Goal: Task Accomplishment & Management: Manage account settings

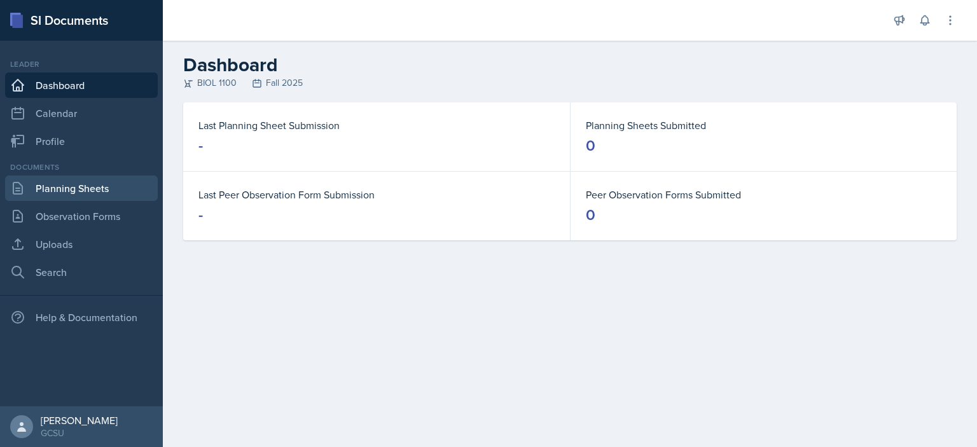
click at [73, 190] on link "Planning Sheets" at bounding box center [81, 188] width 153 height 25
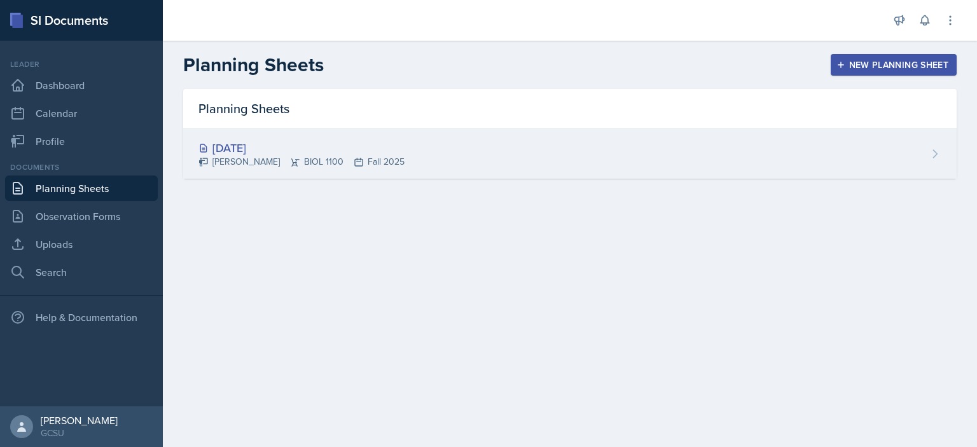
click at [314, 152] on div "[DATE]" at bounding box center [301, 147] width 206 height 17
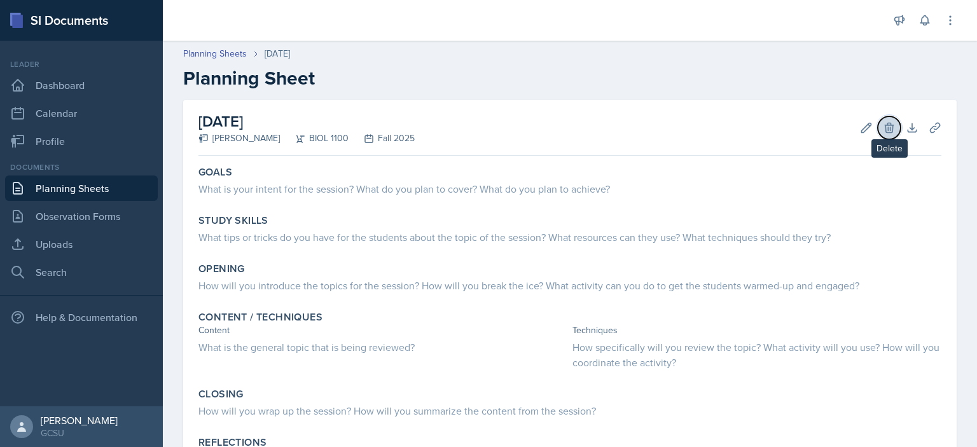
click at [883, 128] on icon at bounding box center [889, 127] width 13 height 13
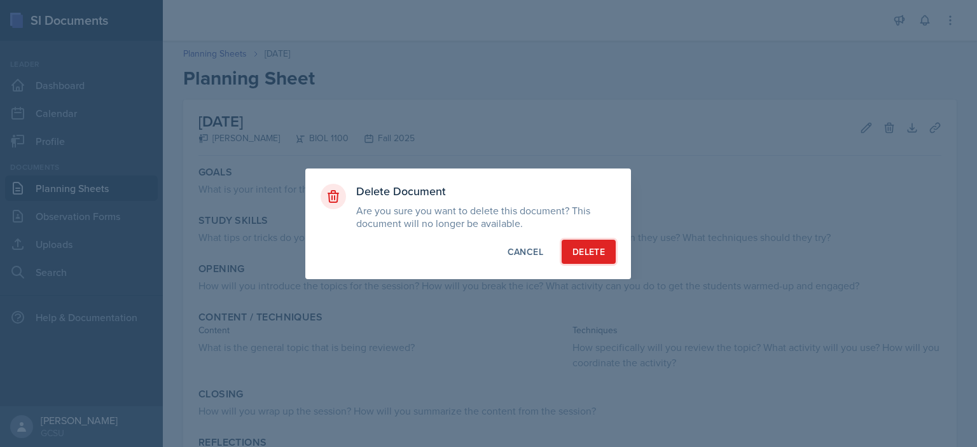
click at [595, 257] on div "Delete" at bounding box center [588, 252] width 32 height 13
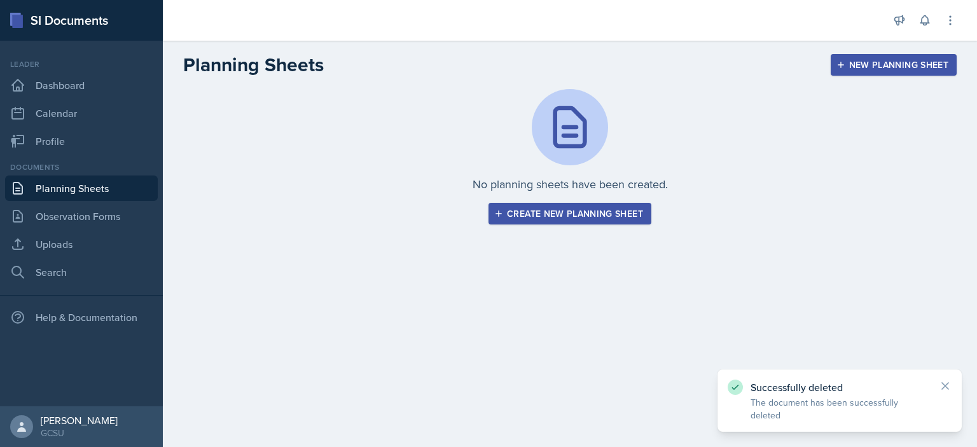
click at [556, 219] on button "Create new planning sheet" at bounding box center [570, 214] width 163 height 22
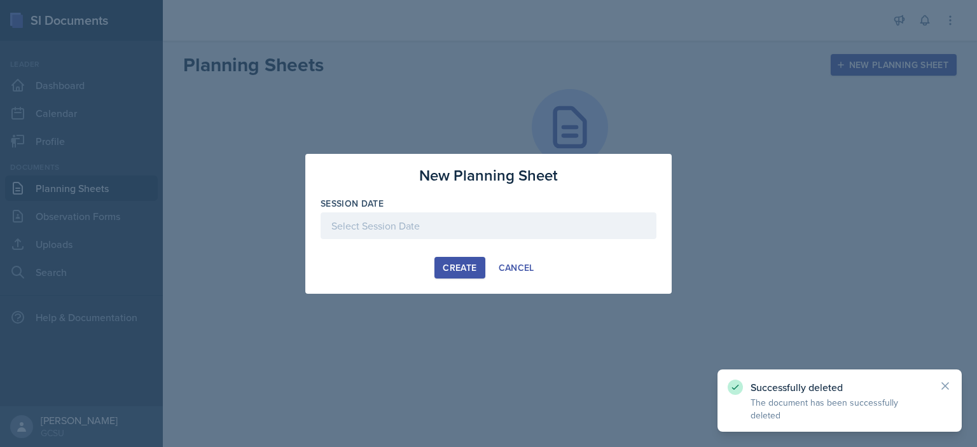
click at [485, 221] on div at bounding box center [489, 225] width 336 height 27
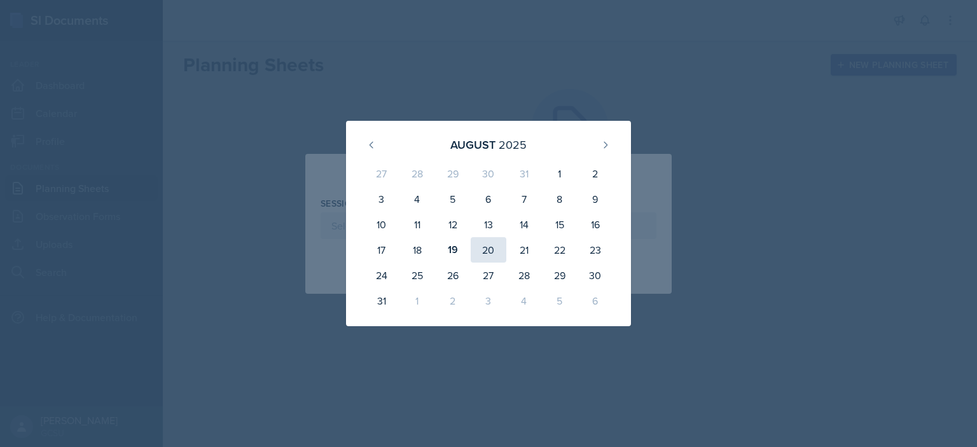
click at [483, 246] on div "20" at bounding box center [489, 249] width 36 height 25
type input "[DATE]"
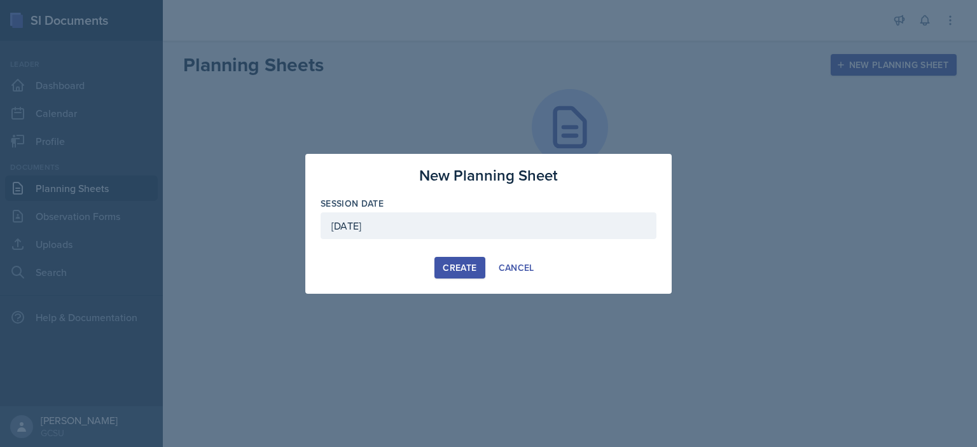
click at [457, 272] on div "Create" at bounding box center [460, 268] width 34 height 10
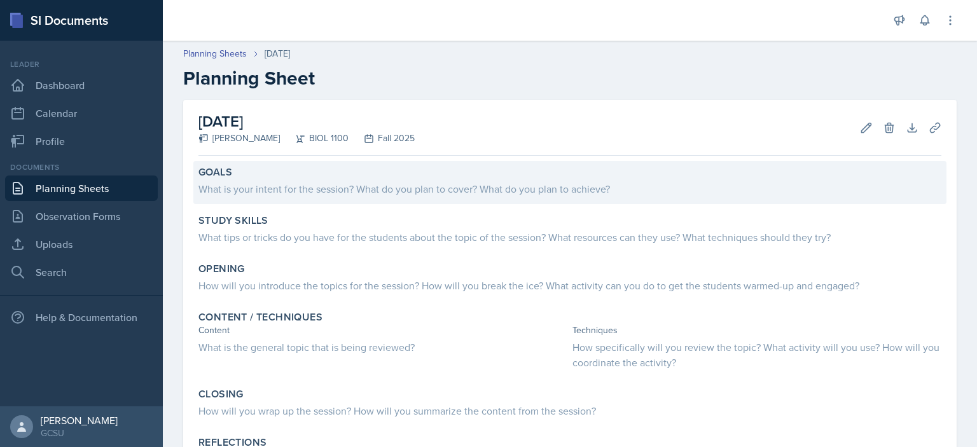
click at [296, 182] on div "What is your intent for the session? What do you plan to cover? What do you pla…" at bounding box center [569, 188] width 743 height 15
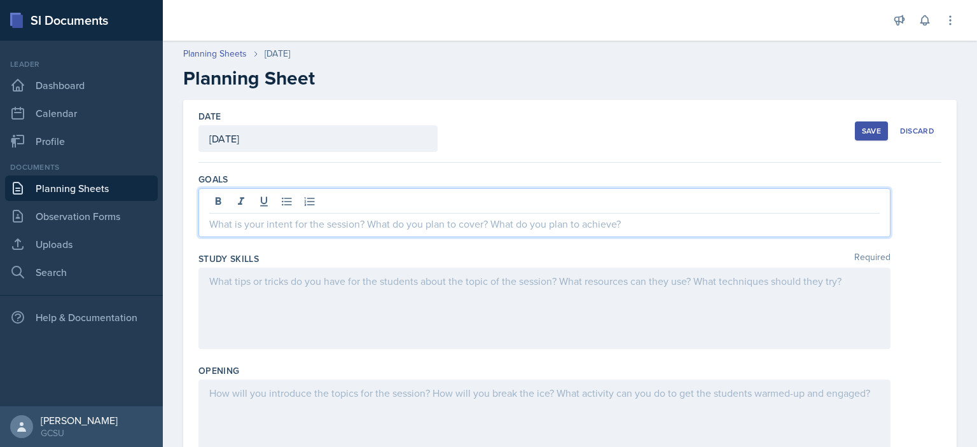
click at [377, 204] on div at bounding box center [544, 212] width 692 height 49
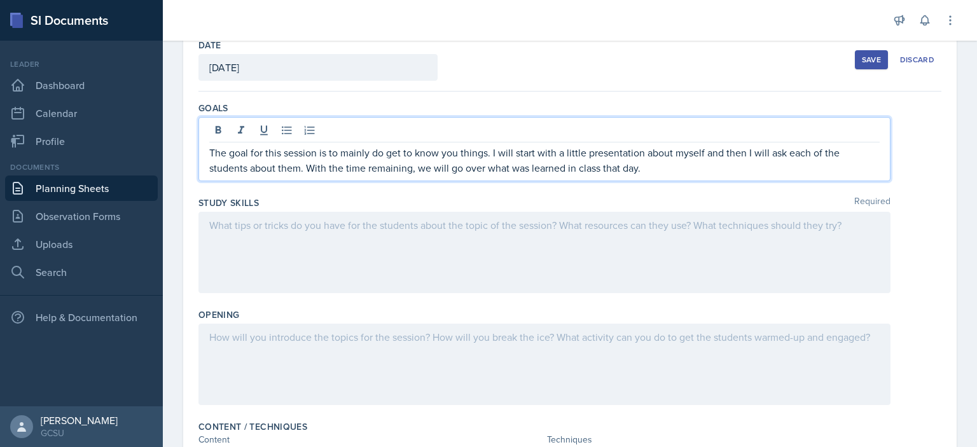
scroll to position [73, 0]
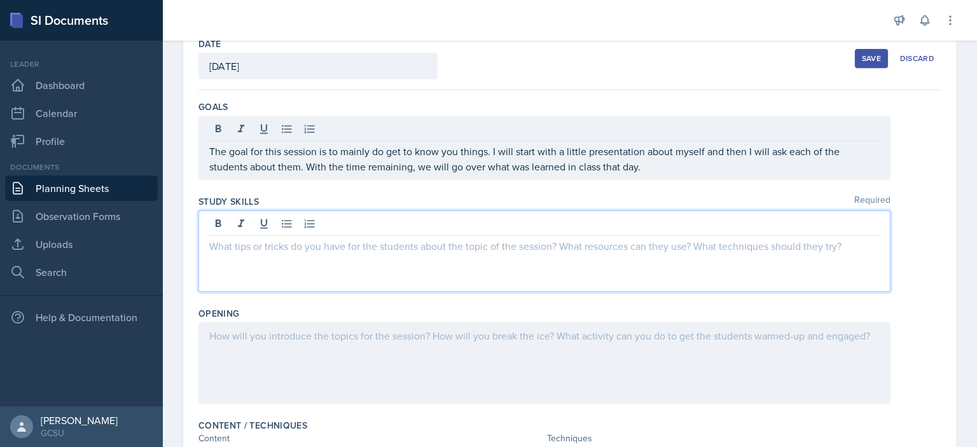
click at [335, 227] on div at bounding box center [544, 251] width 692 height 81
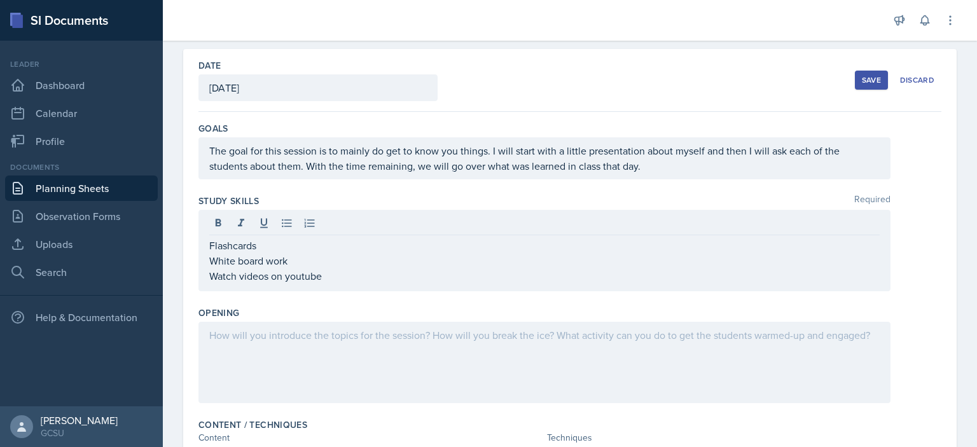
click at [335, 344] on div at bounding box center [544, 362] width 692 height 81
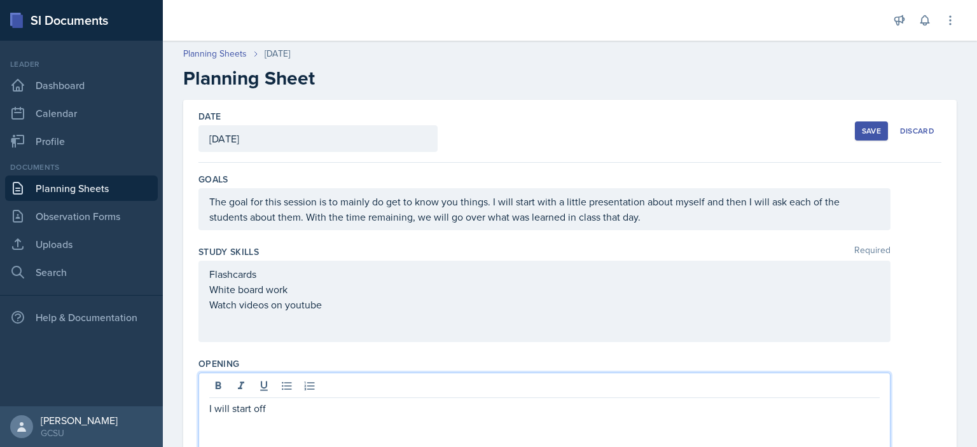
scroll to position [0, 0]
click at [293, 307] on p "Watch videos on youtube" at bounding box center [544, 304] width 670 height 15
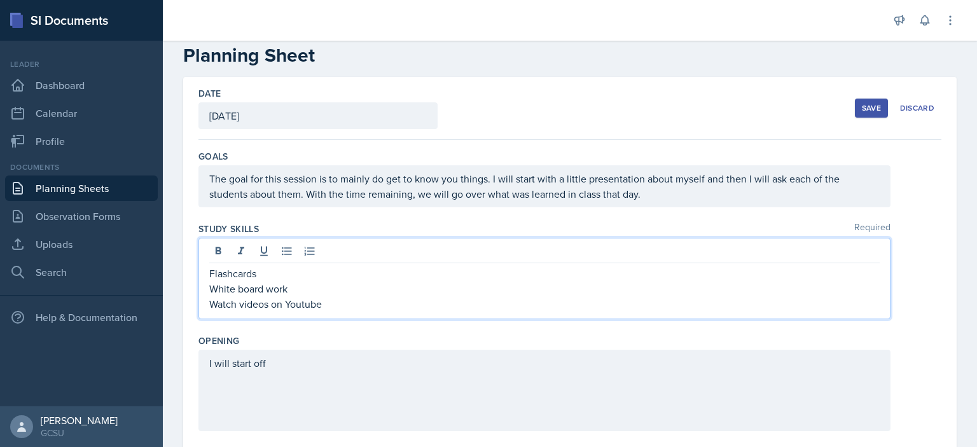
click at [305, 307] on p "Watch videos on Youtube" at bounding box center [544, 303] width 670 height 15
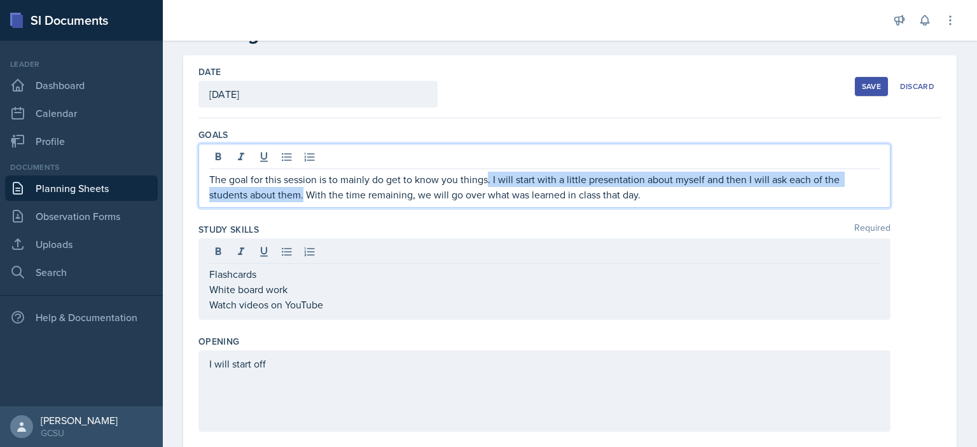
drag, startPoint x: 489, startPoint y: 180, endPoint x: 302, endPoint y: 204, distance: 187.9
click at [302, 204] on div "The goal for this session is to mainly do get to know you things. I will start …" at bounding box center [544, 176] width 692 height 64
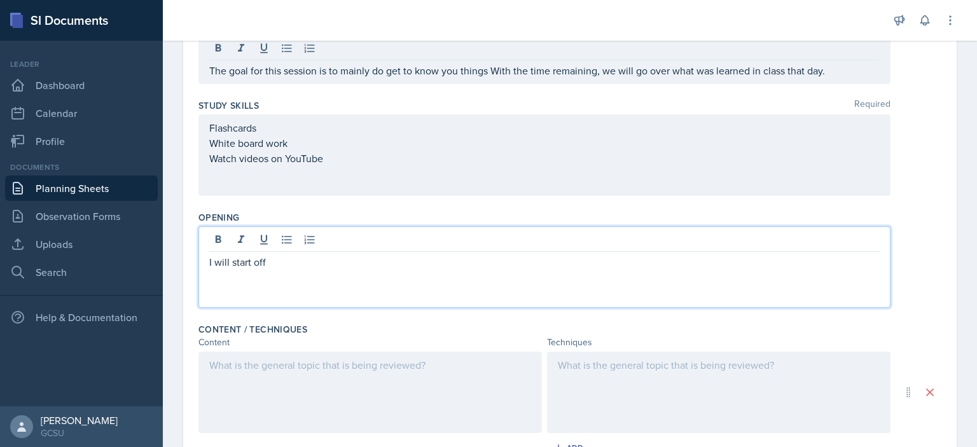
click at [303, 254] on p "I will start off" at bounding box center [544, 261] width 670 height 15
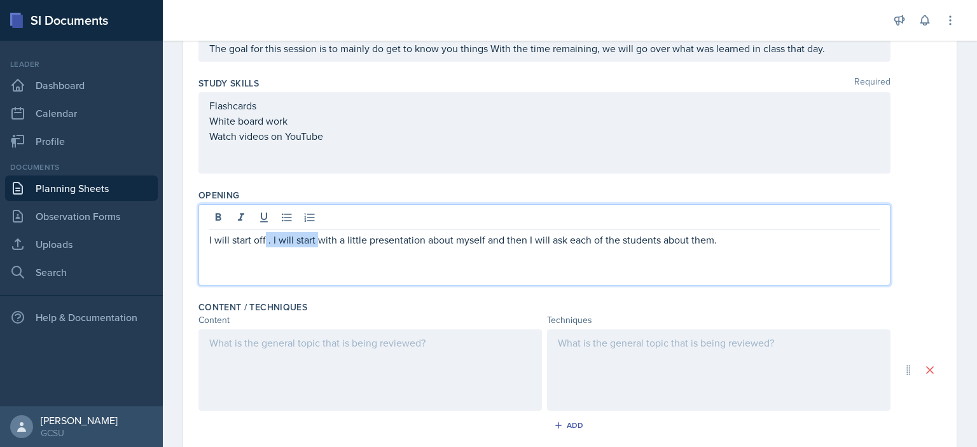
drag, startPoint x: 316, startPoint y: 243, endPoint x: 264, endPoint y: 248, distance: 52.4
click at [264, 248] on div "I will start off . I will start with a little presentation about myself and the…" at bounding box center [544, 244] width 692 height 81
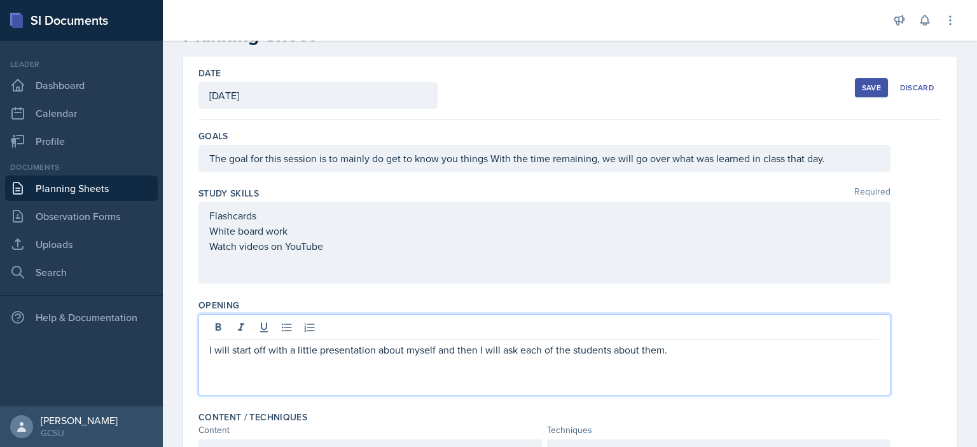
scroll to position [41, 0]
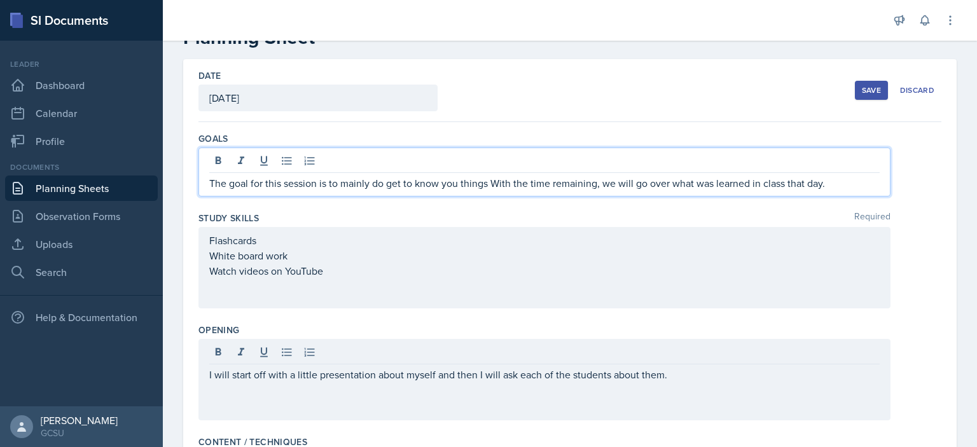
click at [491, 176] on p "The goal for this session is to mainly do get to know you things With the time …" at bounding box center [544, 183] width 670 height 15
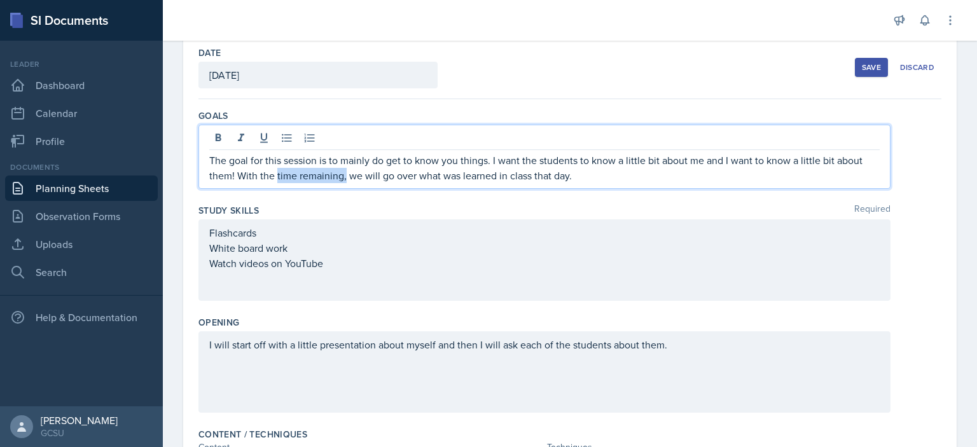
drag, startPoint x: 343, startPoint y: 179, endPoint x: 275, endPoint y: 187, distance: 69.1
click at [275, 187] on div "The goal for this session is to mainly do get to know you things. I want the st…" at bounding box center [544, 157] width 692 height 64
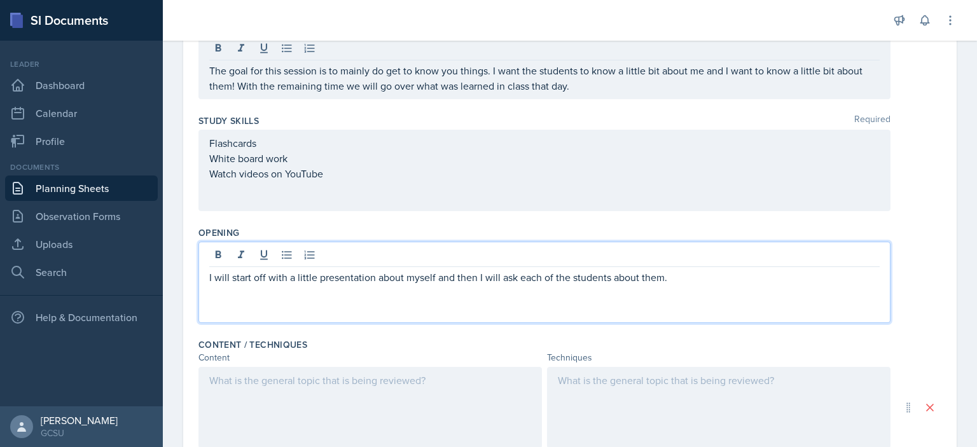
scroll to position [153, 0]
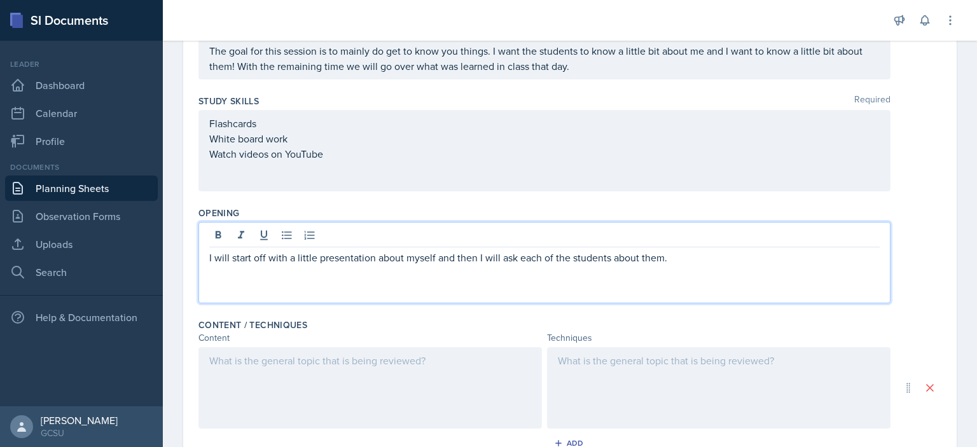
click at [718, 259] on p "I will start off with a little presentation about myself and then I will ask ea…" at bounding box center [544, 257] width 670 height 15
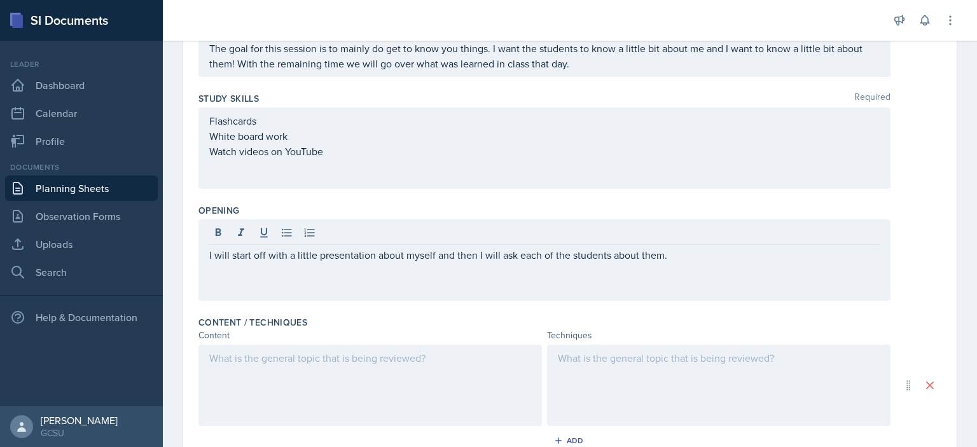
drag, startPoint x: 674, startPoint y: 264, endPoint x: 608, endPoint y: 262, distance: 65.5
click at [607, 262] on div "I will start off with a little presentation about myself and then I will ask ea…" at bounding box center [544, 259] width 692 height 81
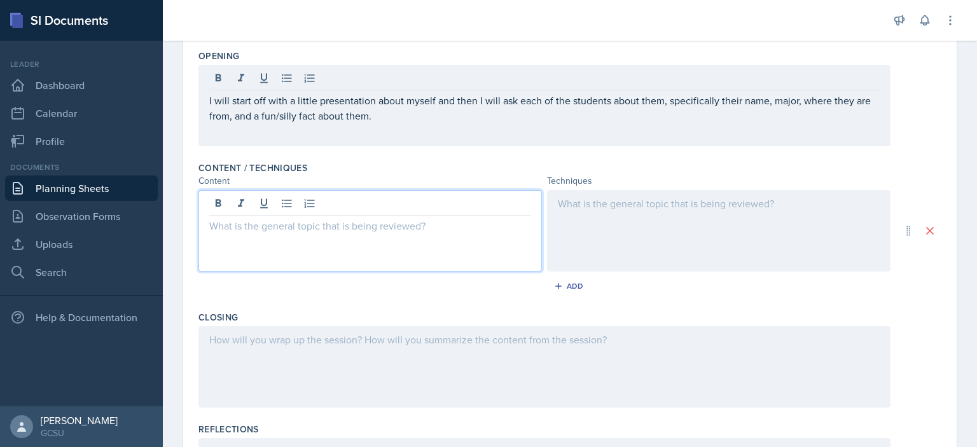
scroll to position [329, 0]
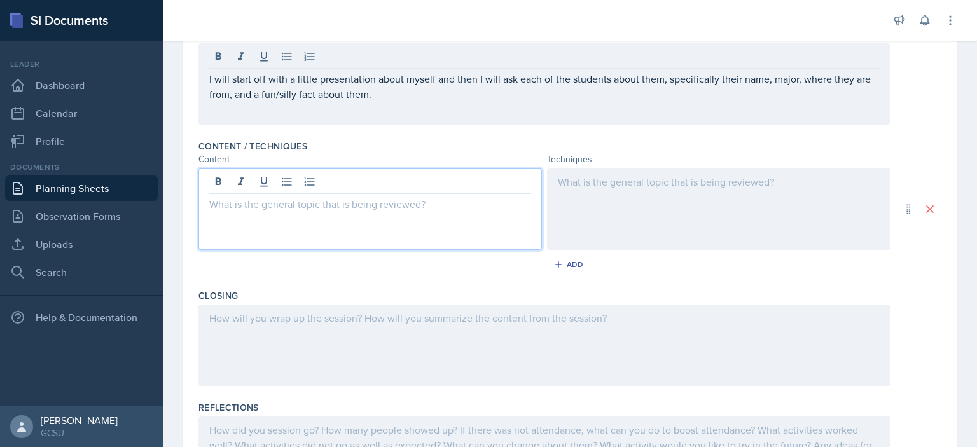
click at [435, 206] on p at bounding box center [370, 204] width 322 height 15
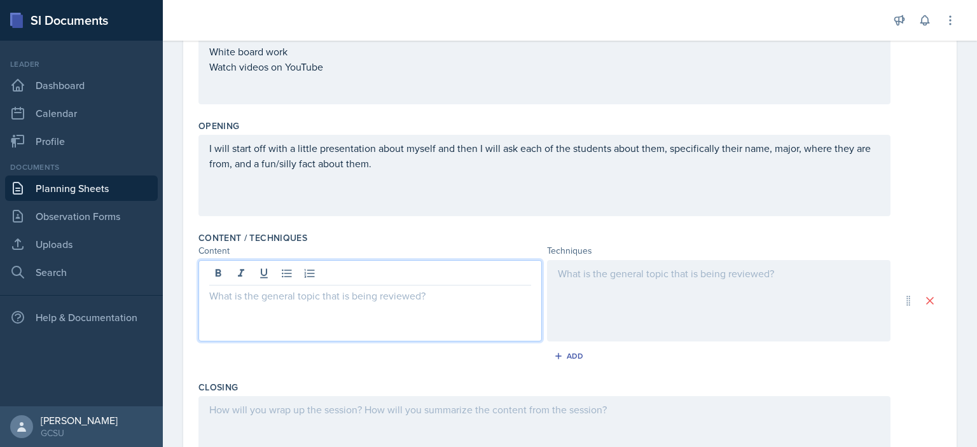
click at [396, 170] on div "I will start off with a little presentation about myself and then I will ask ea…" at bounding box center [544, 175] width 692 height 81
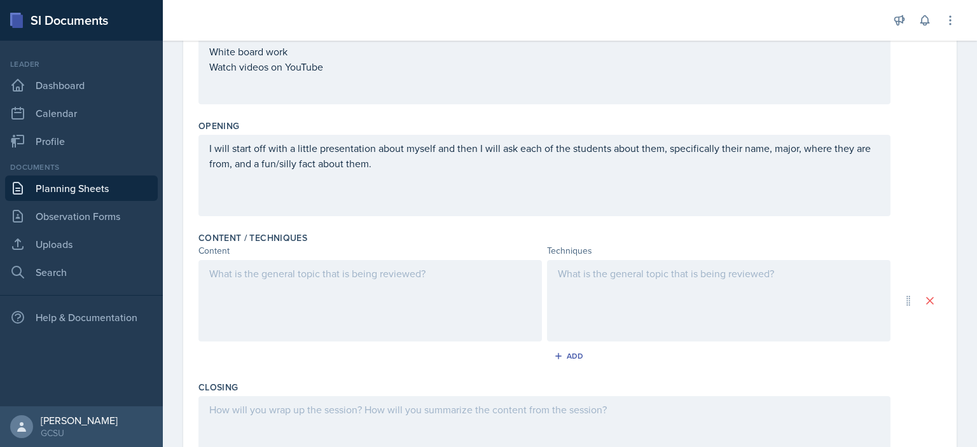
scroll to position [260, 0]
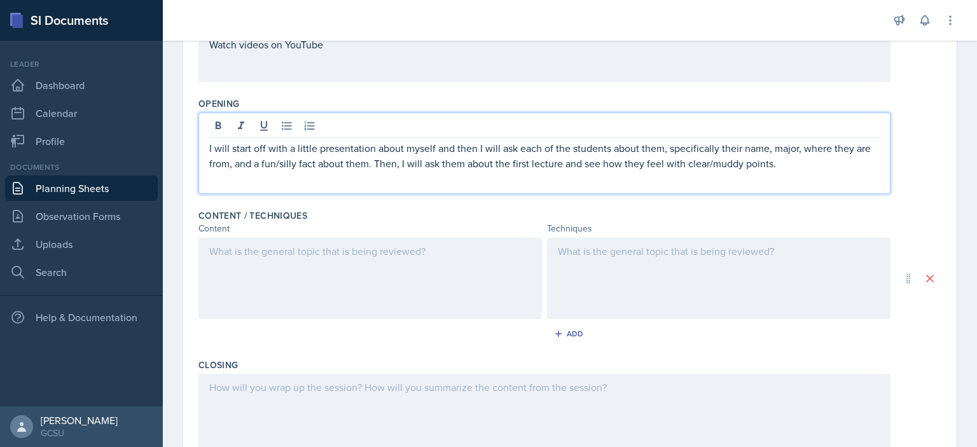
click at [373, 167] on p "I will start off with a little presentation about myself and then I will ask ea…" at bounding box center [544, 156] width 670 height 31
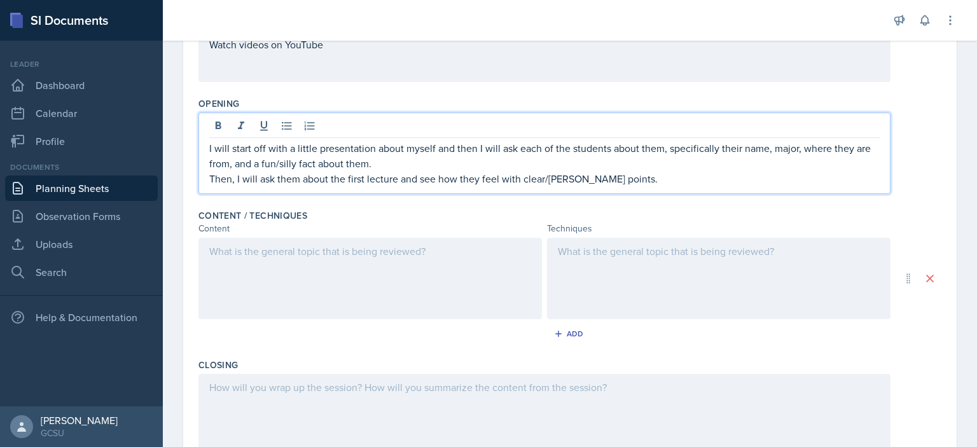
click at [377, 247] on div at bounding box center [369, 278] width 343 height 81
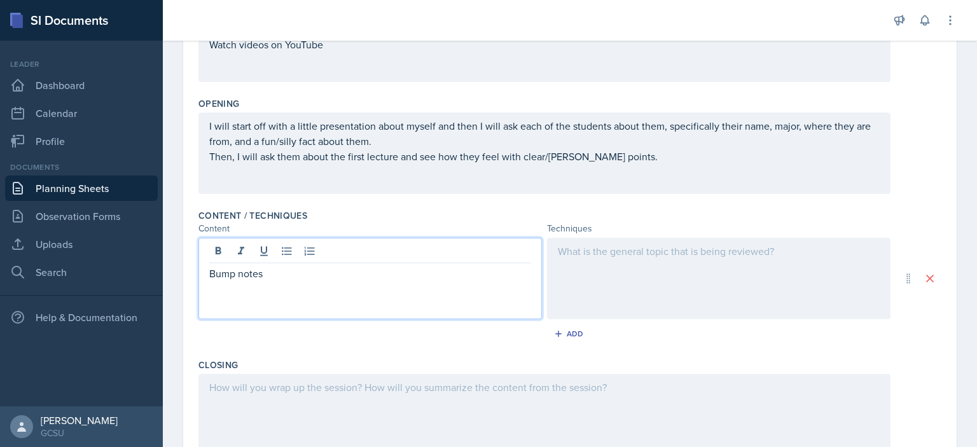
click at [668, 259] on div at bounding box center [718, 278] width 343 height 81
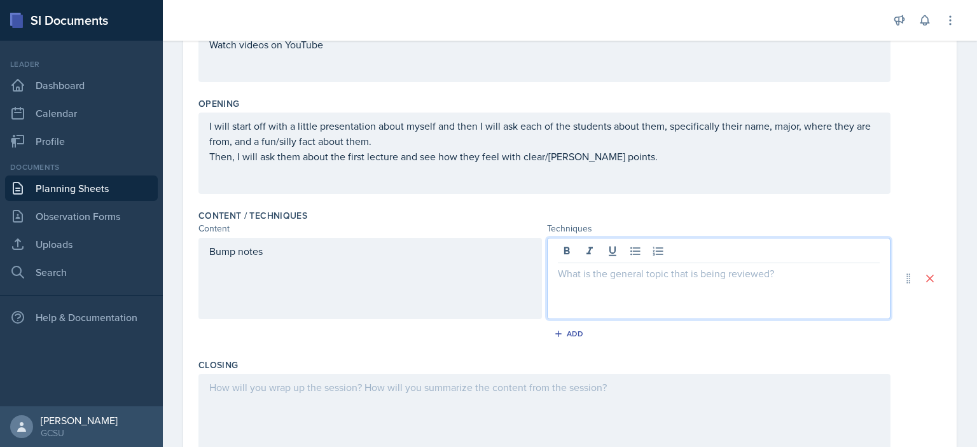
scroll to position [282, 0]
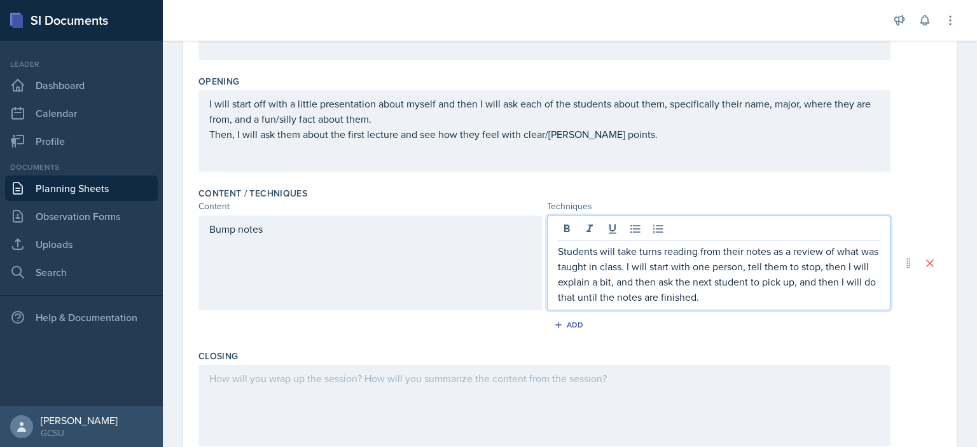
click at [751, 350] on div "Closing" at bounding box center [569, 356] width 743 height 13
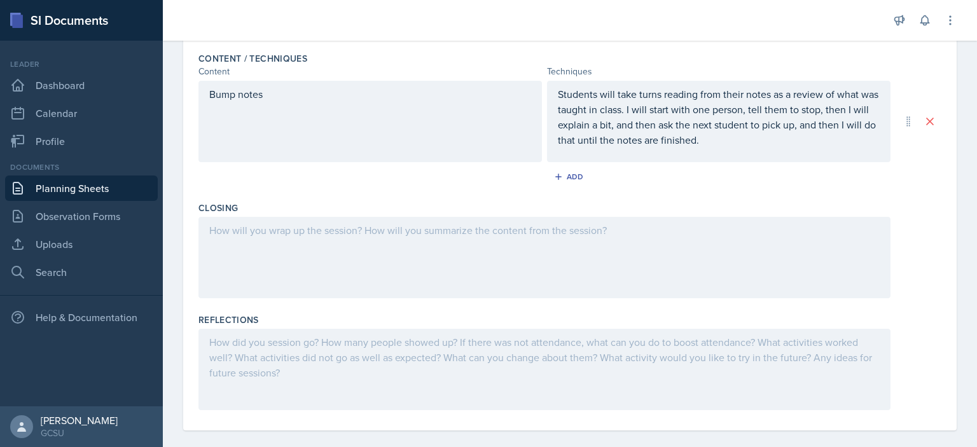
scroll to position [430, 0]
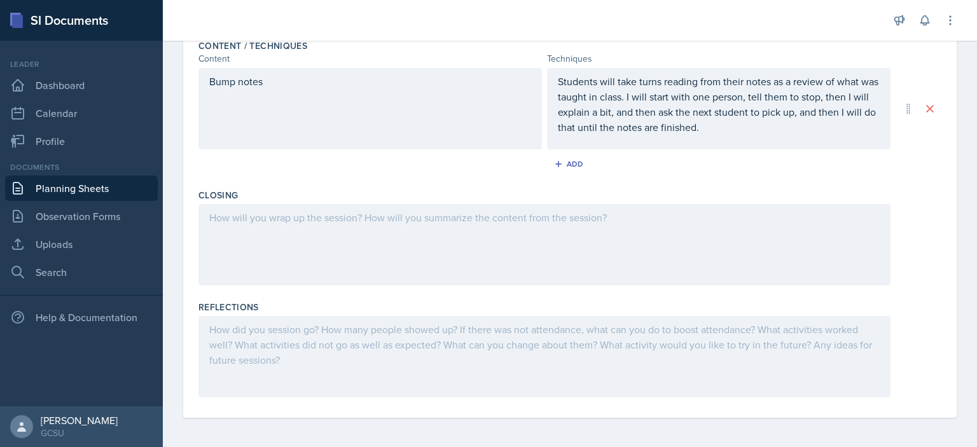
click at [559, 225] on p at bounding box center [544, 217] width 670 height 15
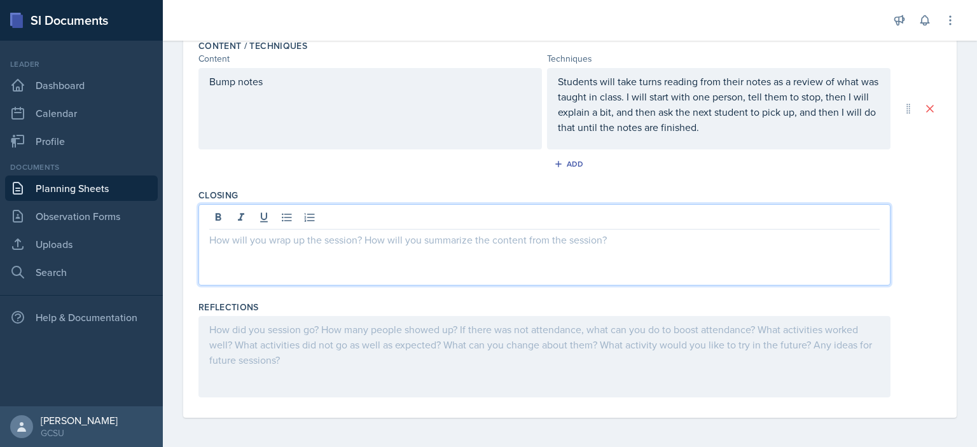
scroll to position [0, 0]
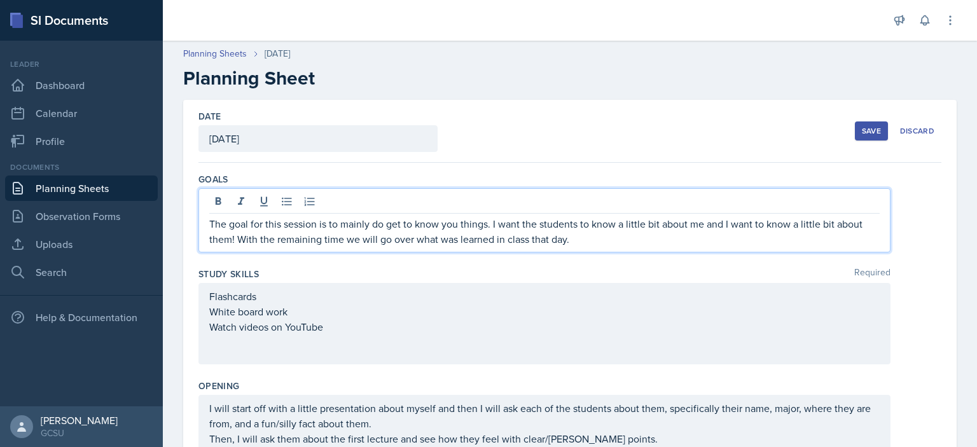
click at [703, 204] on div "The goal for this session is to mainly do get to know you things. I want the st…" at bounding box center [544, 220] width 692 height 64
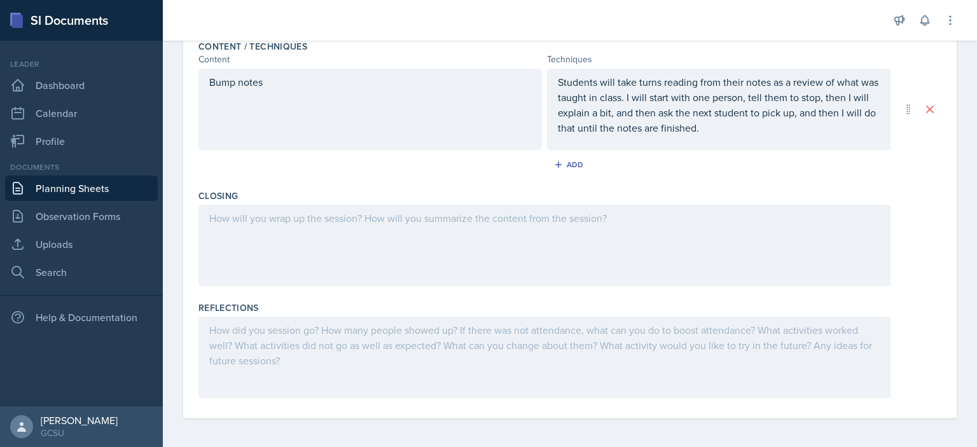
scroll to position [452, 0]
click at [457, 229] on div at bounding box center [544, 244] width 692 height 81
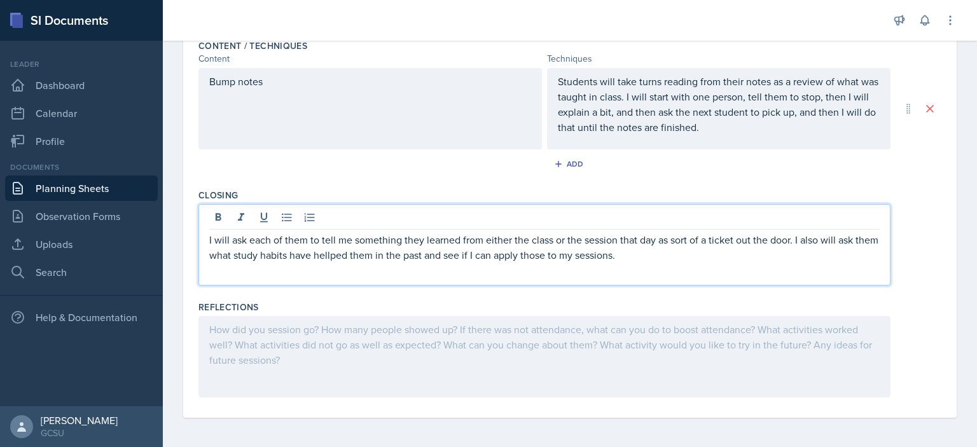
click at [364, 249] on p "I will ask each of them to tell me something they learned from either the class…" at bounding box center [544, 247] width 670 height 31
click at [356, 254] on p "I will ask each of them to tell me something they learned from either the class…" at bounding box center [544, 247] width 670 height 31
click at [676, 256] on p "I will ask each of them to tell me something they learned from either the class…" at bounding box center [544, 247] width 670 height 31
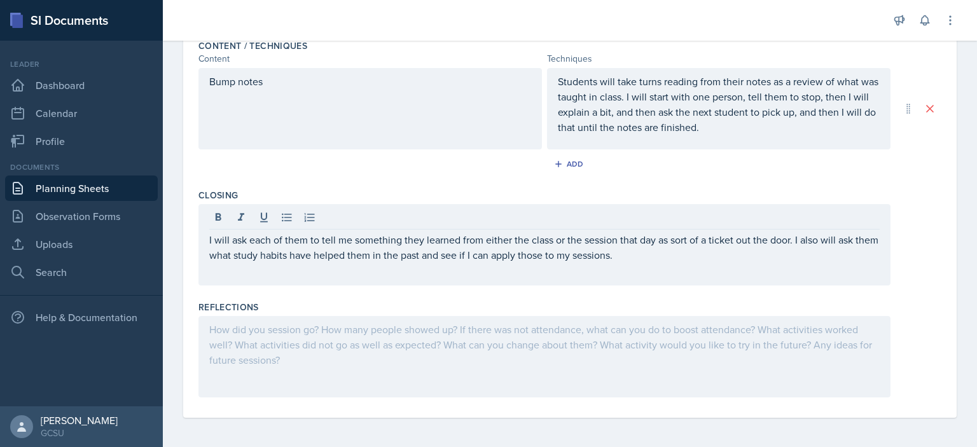
click at [940, 282] on div "Date [DATE] [DATE] 27 28 29 30 31 1 2 3 4 5 6 7 8 9 10 11 12 13 14 15 16 17 18 …" at bounding box center [569, 44] width 773 height 748
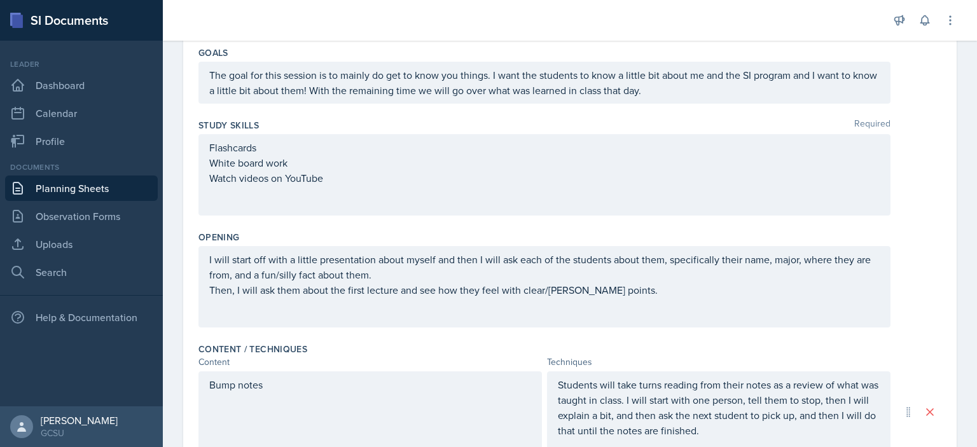
scroll to position [0, 0]
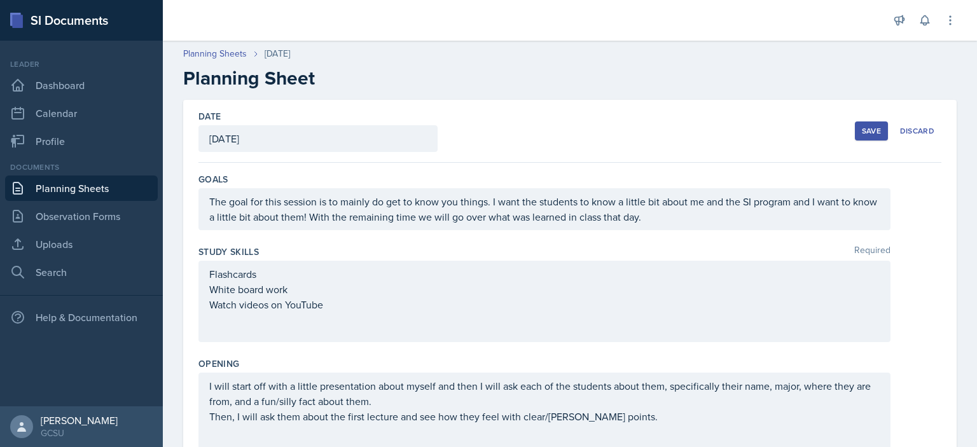
click at [864, 130] on div "Save" at bounding box center [871, 131] width 19 height 10
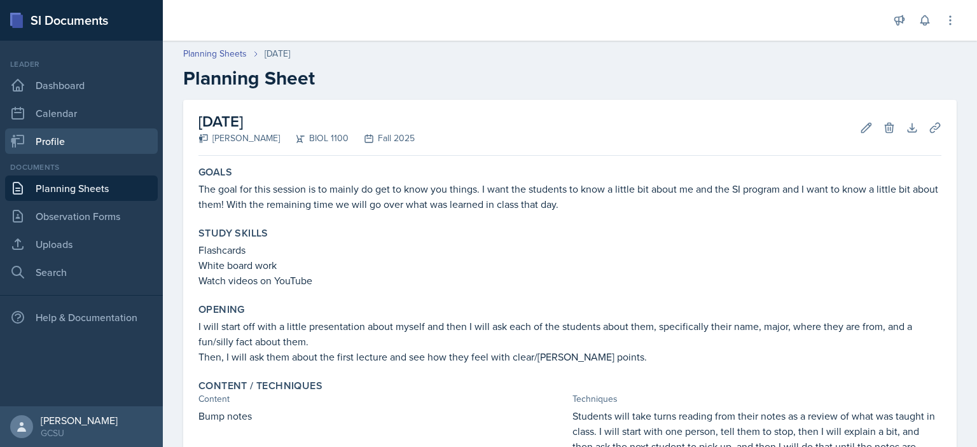
click at [67, 135] on link "Profile" at bounding box center [81, 140] width 153 height 25
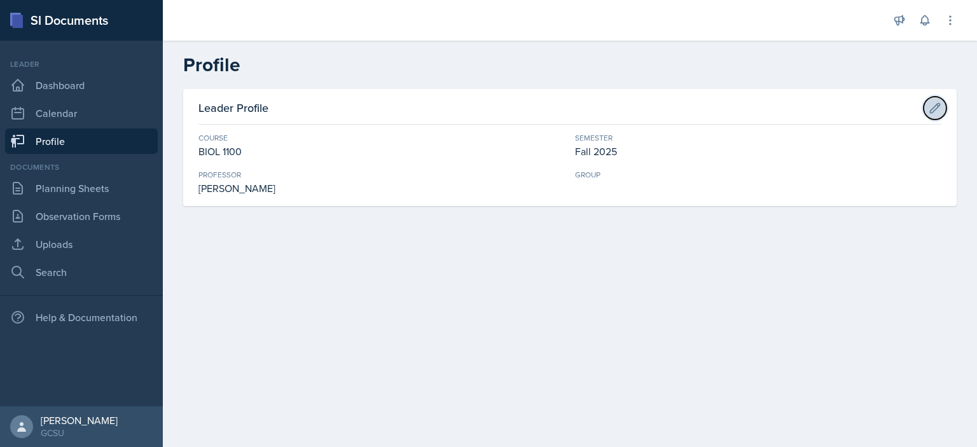
click at [934, 109] on icon at bounding box center [936, 108] width 10 height 10
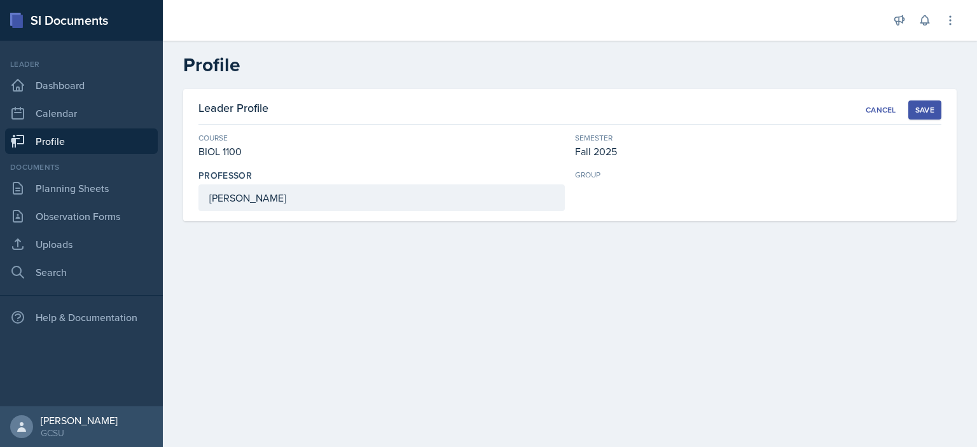
click at [610, 187] on div "group" at bounding box center [758, 190] width 366 height 42
click at [591, 170] on div "group" at bounding box center [758, 174] width 366 height 11
click at [880, 109] on div "Cancel" at bounding box center [881, 110] width 31 height 10
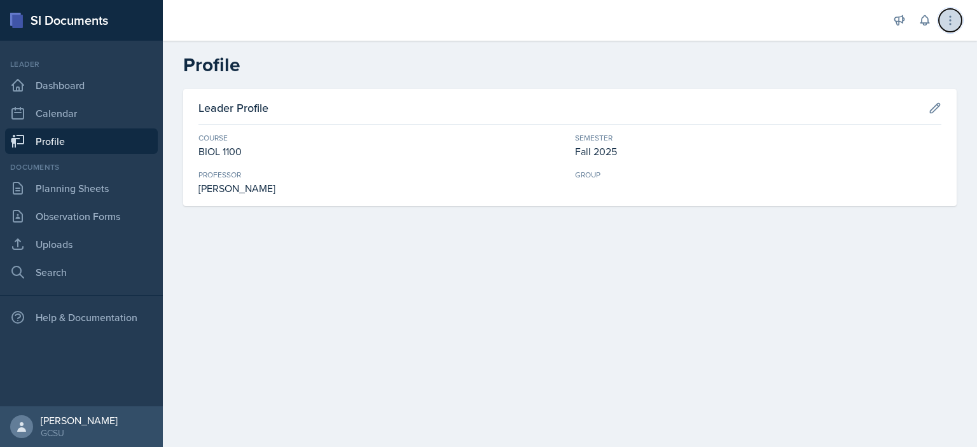
click at [948, 17] on icon at bounding box center [950, 20] width 13 height 13
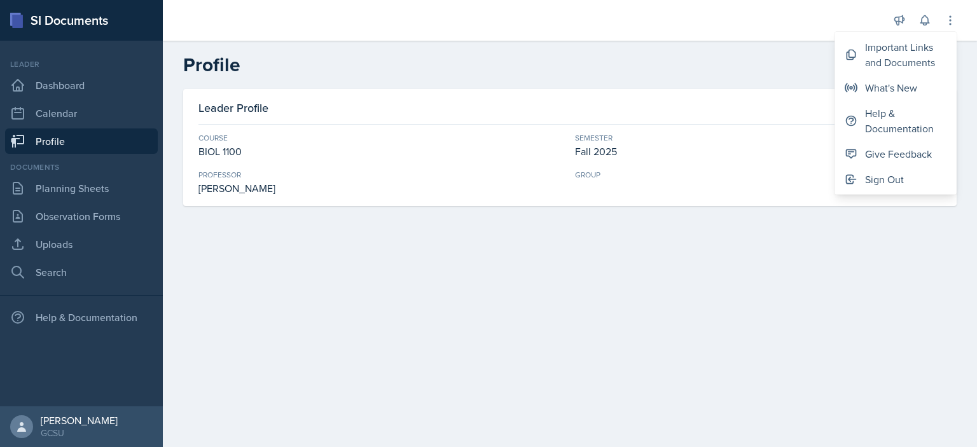
click at [893, 259] on main "Profile Leader Profile Course BIOL 1100 Semester Fall 2025 [PERSON_NAME] Group" at bounding box center [570, 244] width 814 height 406
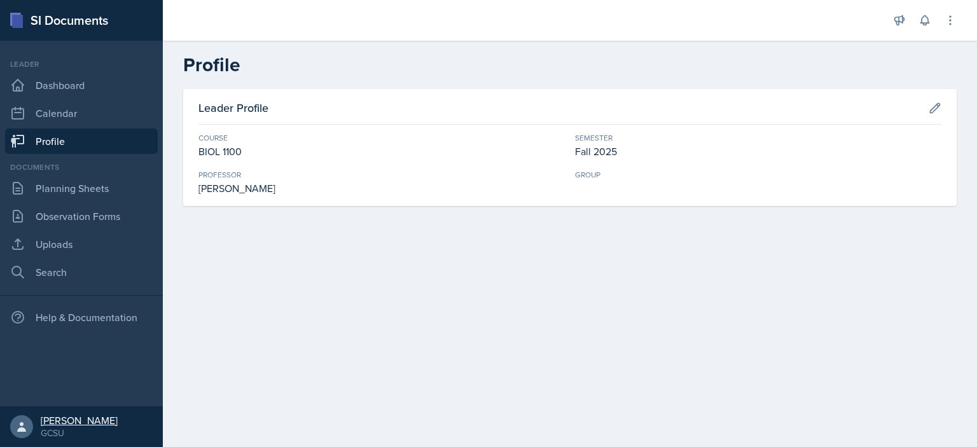
click at [82, 424] on div "[PERSON_NAME]" at bounding box center [79, 420] width 77 height 13
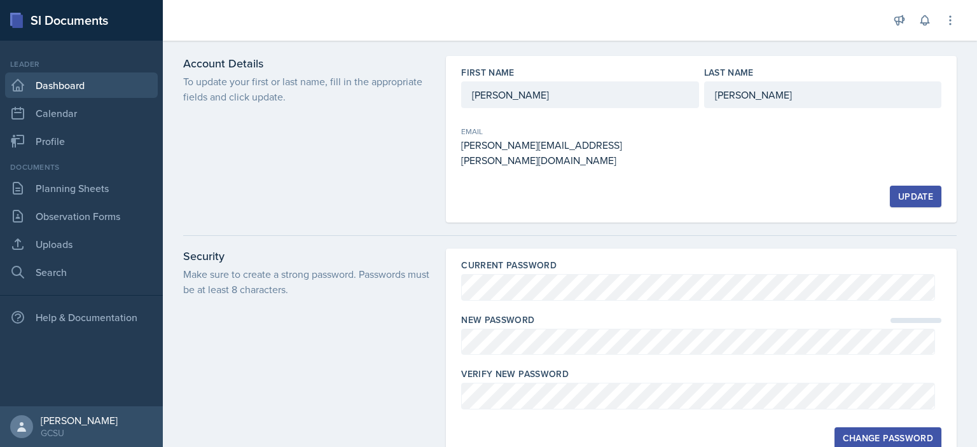
click at [101, 73] on link "Dashboard" at bounding box center [81, 85] width 153 height 25
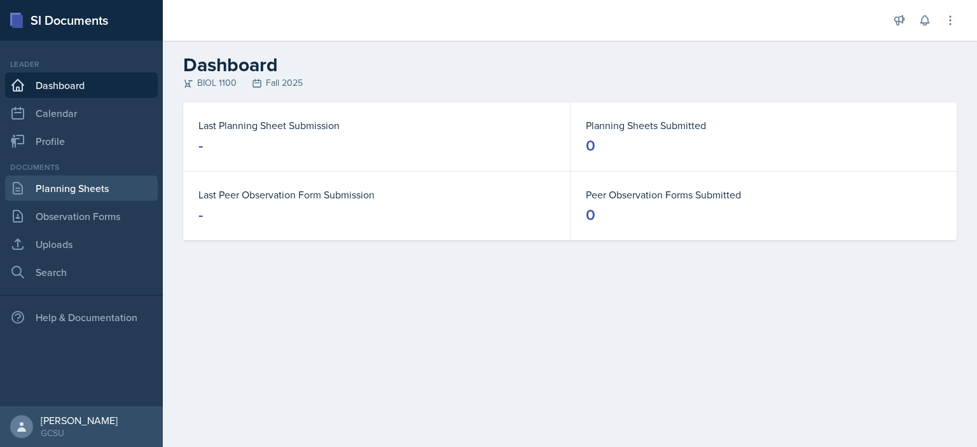
click at [82, 186] on link "Planning Sheets" at bounding box center [81, 188] width 153 height 25
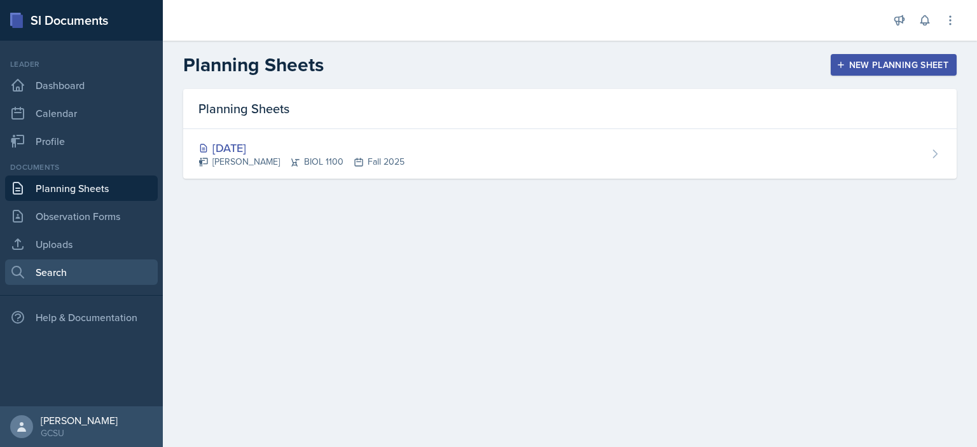
click at [87, 264] on link "Search" at bounding box center [81, 272] width 153 height 25
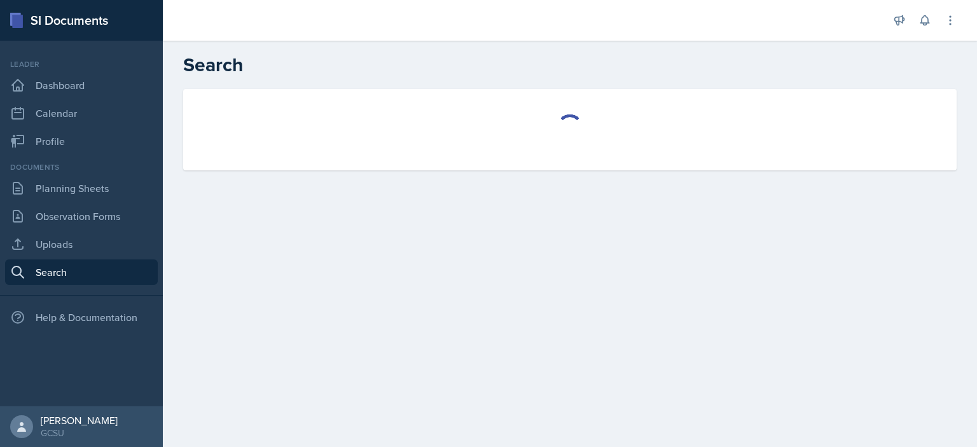
select select "all"
select select "1"
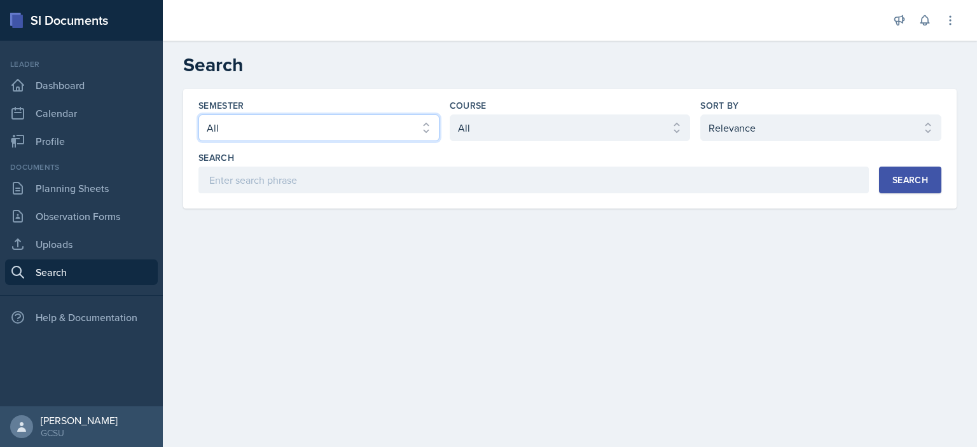
click at [261, 122] on select "Select semester All Fall 2025 Spring 2025 Fall 2024 Spring 2024 Fall 2023 Sprin…" at bounding box center [318, 127] width 241 height 27
select select "e7b6c66a-987a-4ab3-92d3-5526cc86007b"
click at [198, 114] on select "Select semester All Fall 2025 Spring 2025 Fall 2024 Spring 2024 Fall 2023 Sprin…" at bounding box center [318, 127] width 241 height 27
click at [95, 144] on link "Profile" at bounding box center [81, 140] width 153 height 25
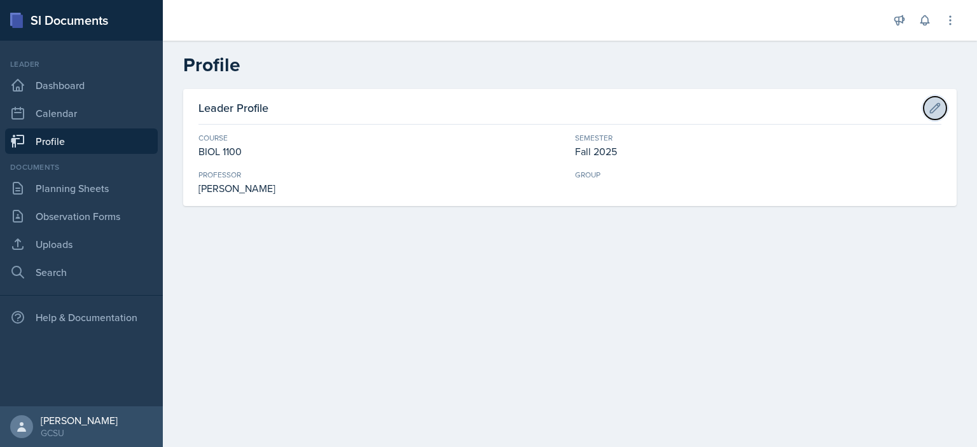
click at [937, 101] on button at bounding box center [935, 108] width 23 height 23
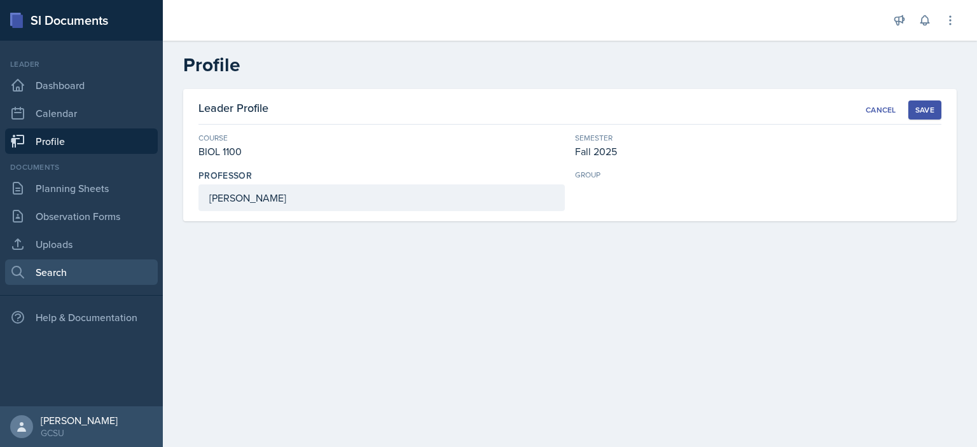
click at [39, 272] on link "Search" at bounding box center [81, 272] width 153 height 25
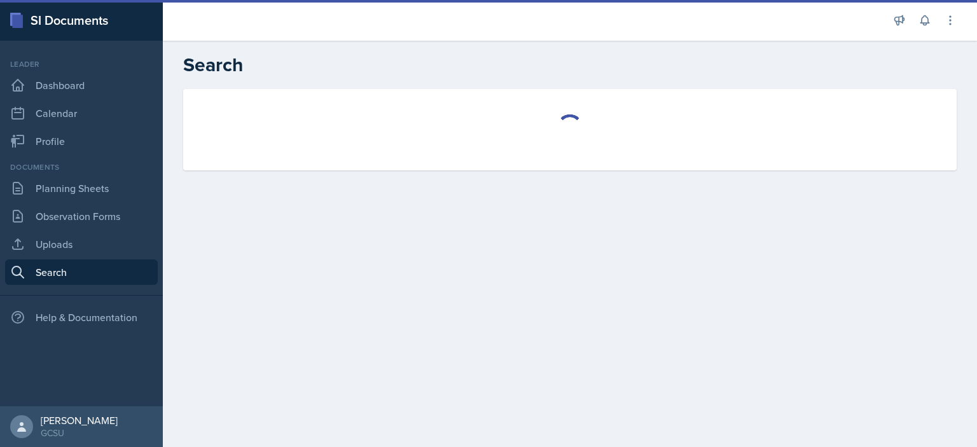
select select "all"
select select "1"
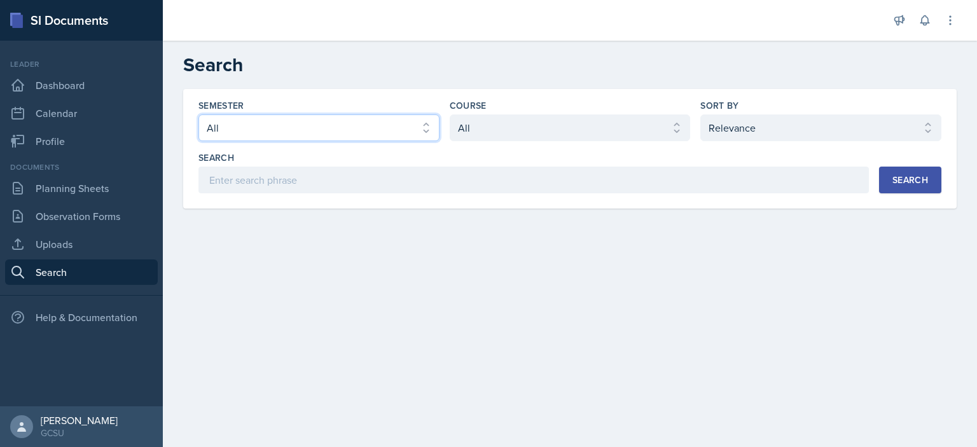
click at [326, 132] on select "Select semester All Fall 2025 Spring 2025 Fall 2024 Spring 2024 Fall 2023 Sprin…" at bounding box center [318, 127] width 241 height 27
select select "e7b6c66a-987a-4ab3-92d3-5526cc86007b"
click at [198, 114] on select "Select semester All Fall 2025 Spring 2025 Fall 2024 Spring 2024 Fall 2023 Sprin…" at bounding box center [318, 127] width 241 height 27
click at [522, 130] on select "Select course All ACCT 3101 ACCT 3102 ASTR 1000 BIOL 1100 BIOL 1107 BIOL 1108 B…" at bounding box center [570, 127] width 241 height 27
select select "36541d13-729a-45ef-a9cb-922687840166"
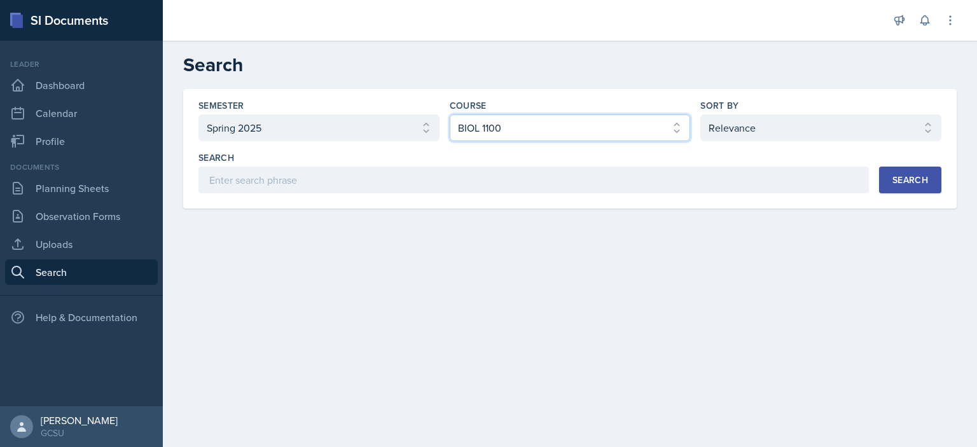
click at [450, 114] on select "Select course All ACCT 3101 ACCT 3102 ASTR 1000 BIOL 1100 BIOL 1107 BIOL 1108 B…" at bounding box center [570, 127] width 241 height 27
click at [758, 122] on select "Select sort by Relevance Document Date (Asc) Document Date (Desc)" at bounding box center [820, 127] width 241 height 27
click at [539, 246] on main "Search Semester Select semester All Fall 2025 Spring 2025 Fall 2024 Spring 2024…" at bounding box center [570, 244] width 814 height 406
click at [913, 175] on div "Search" at bounding box center [910, 180] width 36 height 10
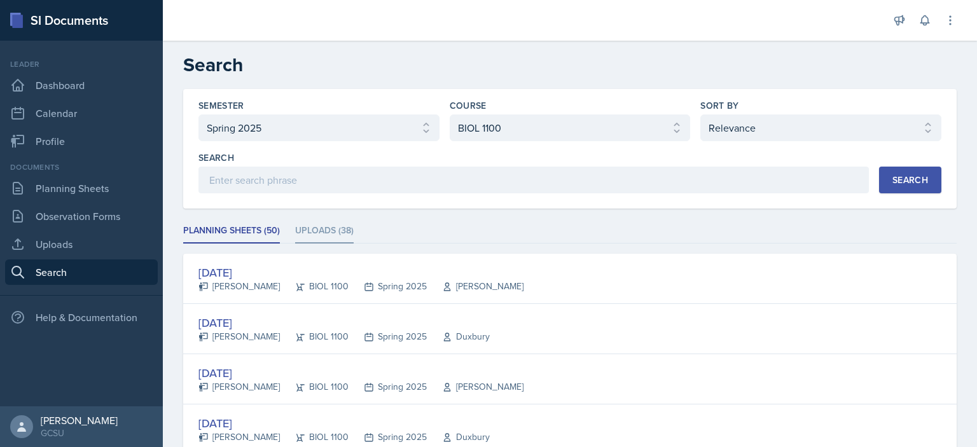
click at [329, 228] on li "Uploads (38)" at bounding box center [324, 231] width 59 height 25
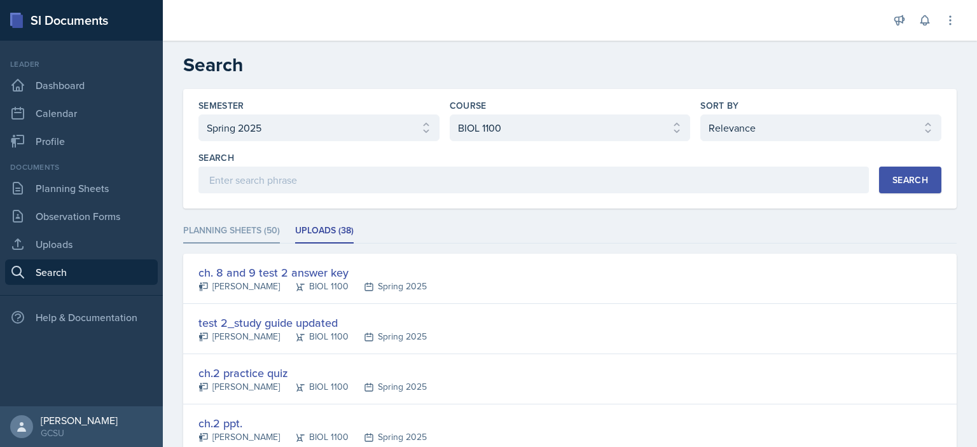
click at [251, 230] on li "Planning Sheets (50)" at bounding box center [231, 231] width 97 height 25
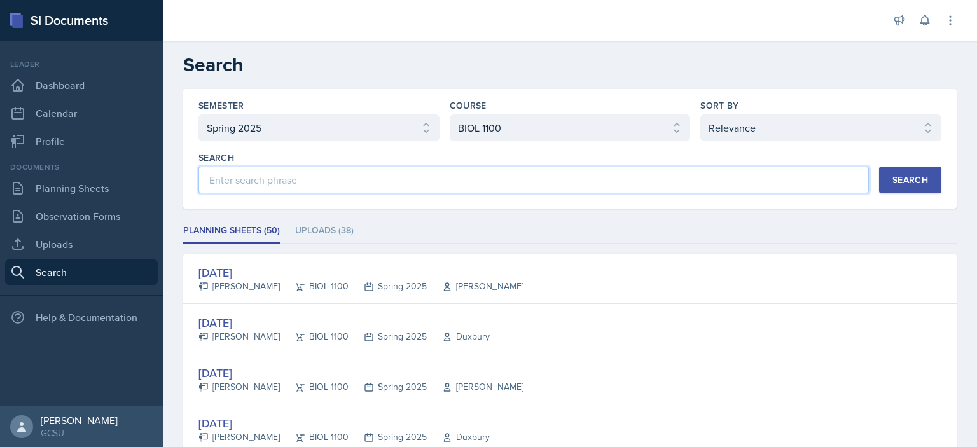
click at [557, 177] on input at bounding box center [533, 180] width 670 height 27
type input "[PERSON_NAME]"
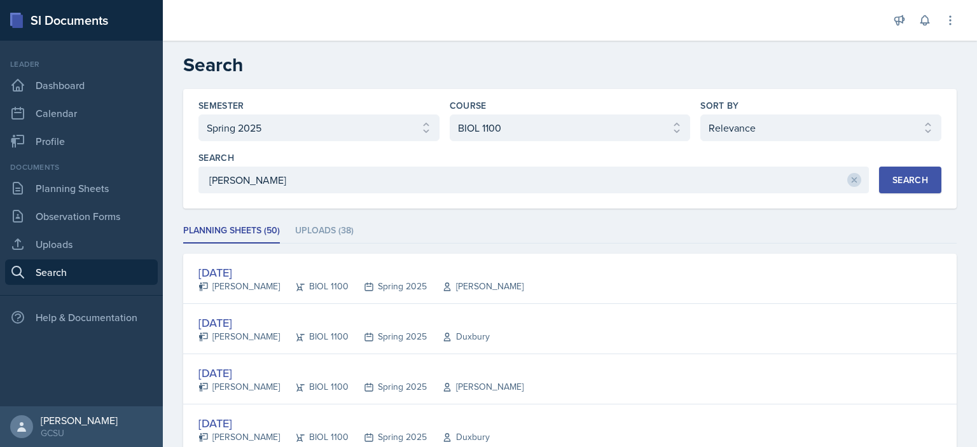
click at [892, 183] on div "Search" at bounding box center [910, 180] width 36 height 10
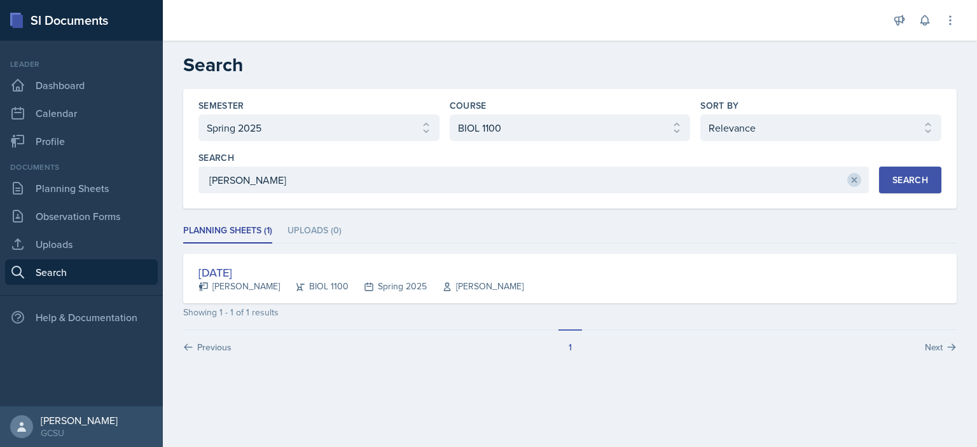
click at [857, 177] on icon at bounding box center [854, 180] width 9 height 9
click at [346, 121] on select "Select semester All Fall 2025 Spring 2025 Fall 2024 Spring 2024 Fall 2023 Sprin…" at bounding box center [318, 127] width 241 height 27
click at [198, 114] on select "Select semester All Fall 2025 Spring 2025 Fall 2024 Spring 2024 Fall 2023 Sprin…" at bounding box center [318, 127] width 241 height 27
click at [903, 179] on div "Search" at bounding box center [910, 180] width 36 height 10
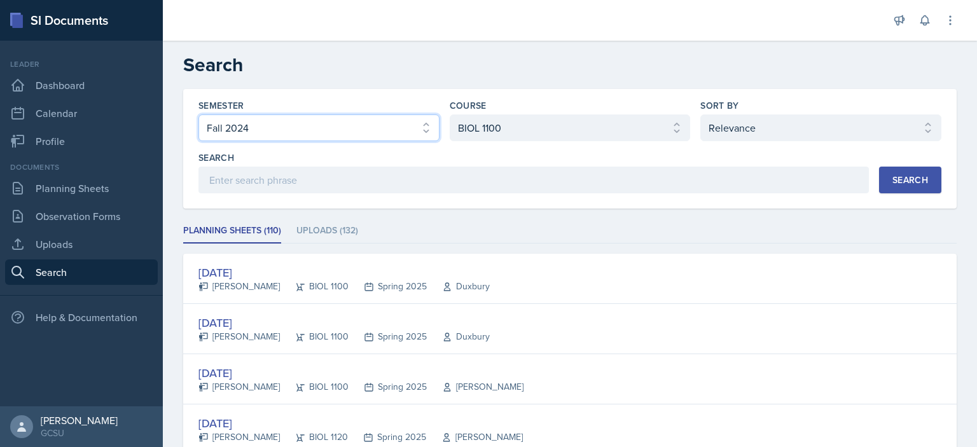
click at [358, 132] on select "Select semester All Fall 2025 Spring 2025 Fall 2024 Spring 2024 Fall 2023 Sprin…" at bounding box center [318, 127] width 241 height 27
click at [198, 114] on select "Select semester All Fall 2025 Spring 2025 Fall 2024 Spring 2024 Fall 2023 Sprin…" at bounding box center [318, 127] width 241 height 27
click at [366, 128] on select "Select semester All Fall 2025 Spring 2025 Fall 2024 Spring 2024 Fall 2023 Sprin…" at bounding box center [318, 127] width 241 height 27
click at [915, 175] on div "Search" at bounding box center [910, 180] width 36 height 10
click at [267, 129] on select "Select semester All Fall 2025 Spring 2025 Fall 2024 Spring 2024 Fall 2023 Sprin…" at bounding box center [318, 127] width 241 height 27
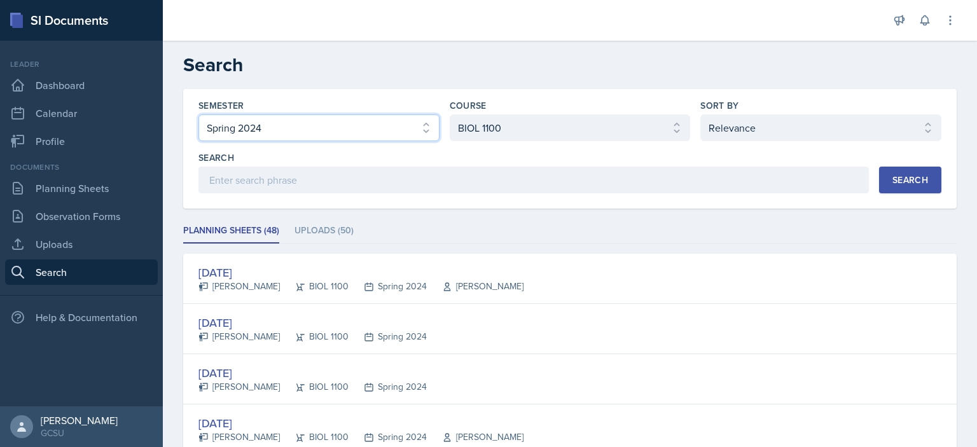
select select "838c426c-7ba8-4b05-94c8-22f19dd4c5cc"
click at [198, 114] on select "Select semester All Fall 2025 Spring 2025 Fall 2024 Spring 2024 Fall 2023 Sprin…" at bounding box center [318, 127] width 241 height 27
click at [905, 179] on div "Search" at bounding box center [910, 180] width 36 height 10
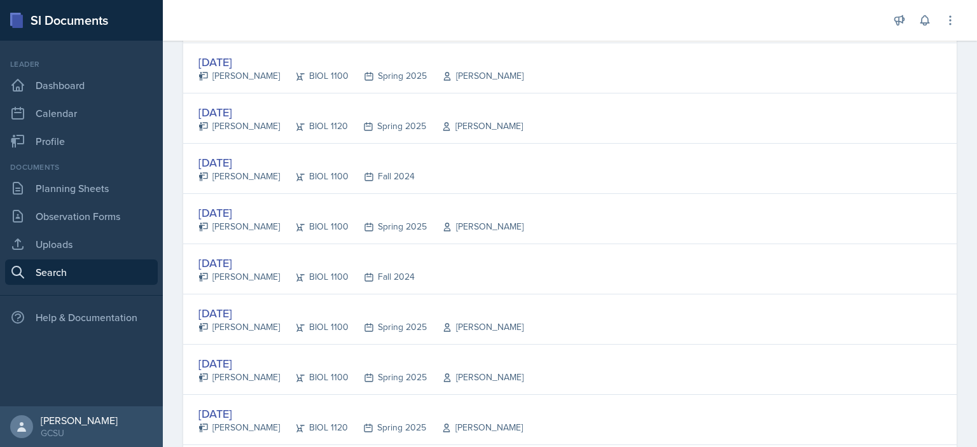
scroll to position [438, 0]
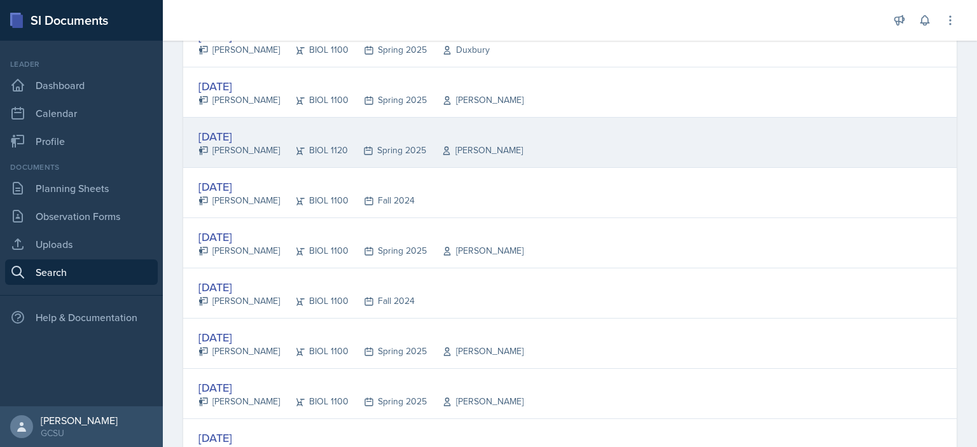
click at [250, 128] on div "[DATE]" at bounding box center [360, 136] width 324 height 17
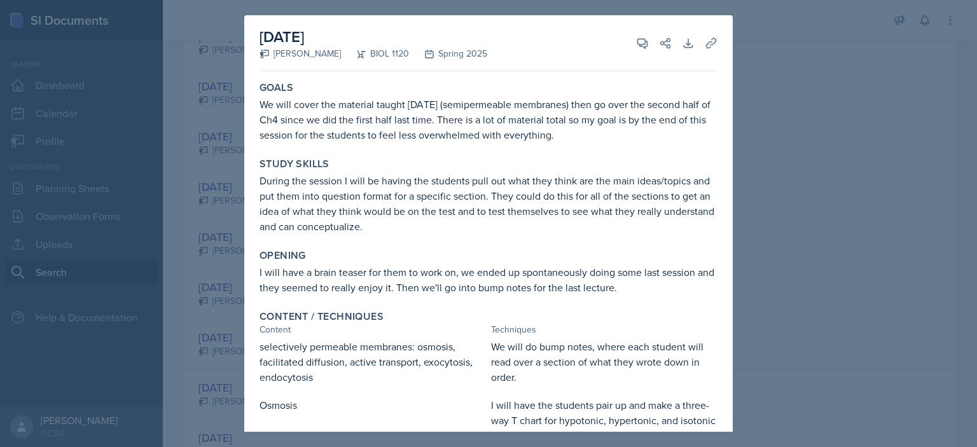
click at [824, 43] on div at bounding box center [488, 223] width 977 height 447
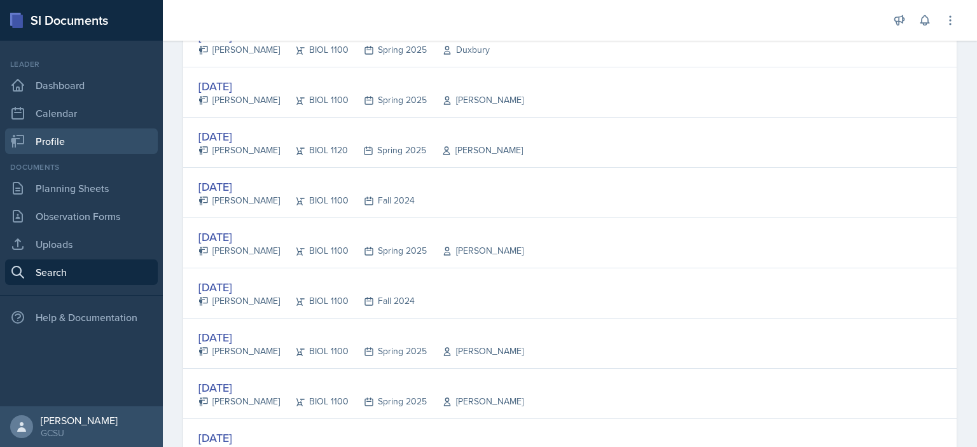
click at [51, 149] on link "Profile" at bounding box center [81, 140] width 153 height 25
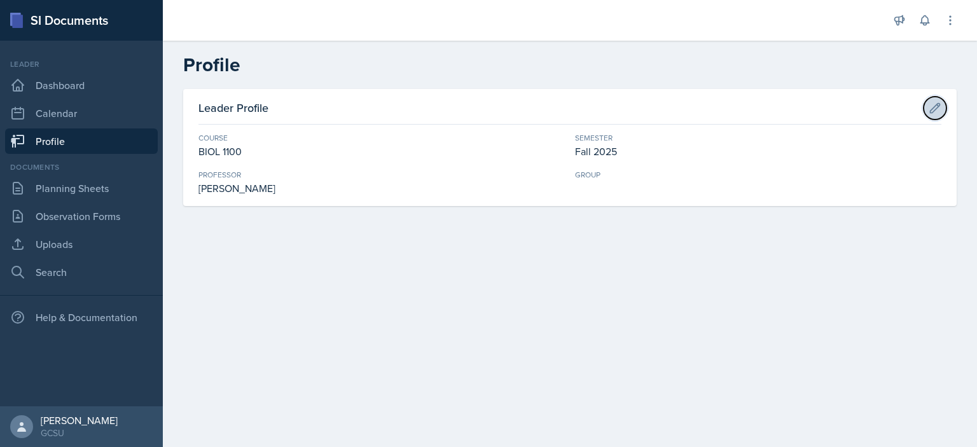
click at [935, 104] on icon at bounding box center [935, 108] width 13 height 13
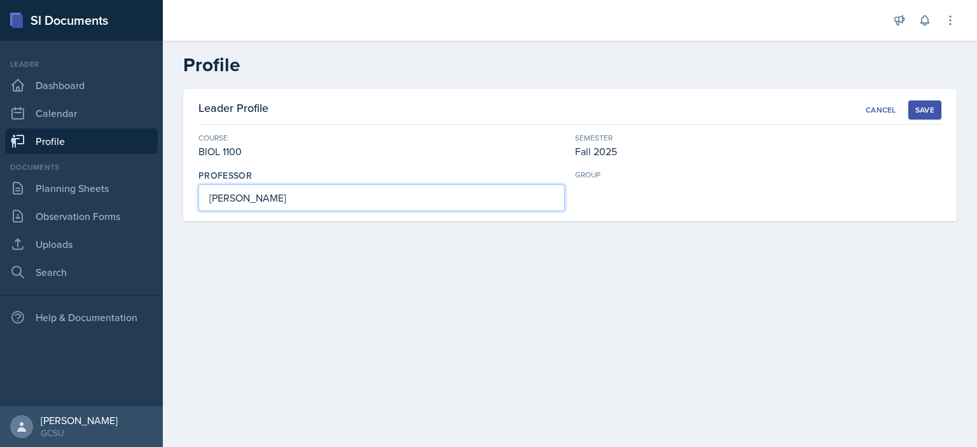
click at [522, 200] on input "[PERSON_NAME]" at bounding box center [381, 197] width 366 height 27
click at [593, 309] on main "Profile Leader Profile Cancel Save Course BIOL 1100 Semester Fall 2025 [PERSON_…" at bounding box center [570, 244] width 814 height 406
click at [926, 103] on button "Save" at bounding box center [924, 110] width 33 height 19
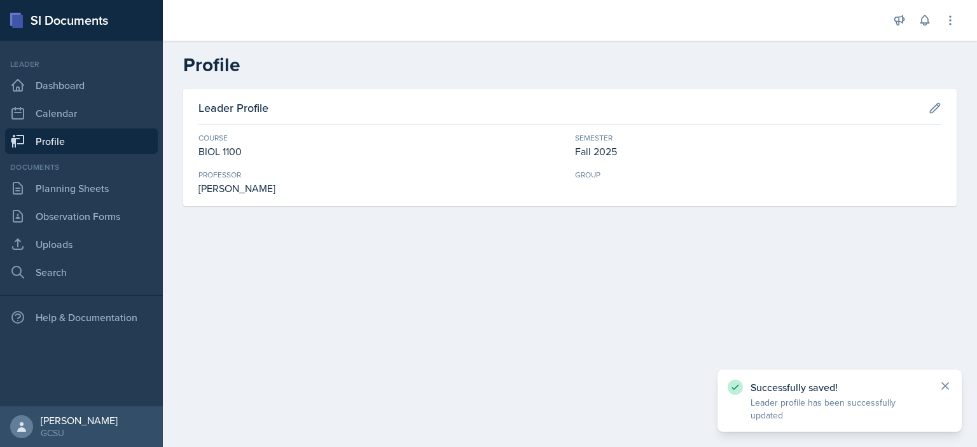
click at [950, 392] on icon at bounding box center [945, 386] width 13 height 13
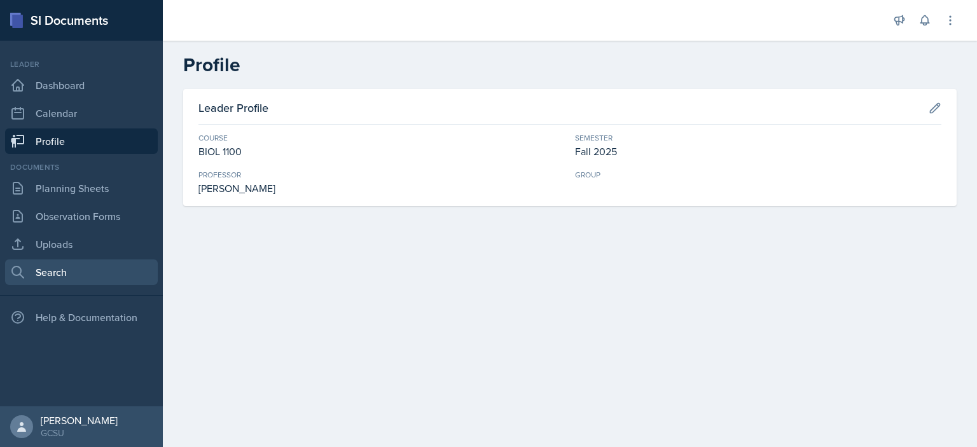
click at [73, 270] on link "Search" at bounding box center [81, 272] width 153 height 25
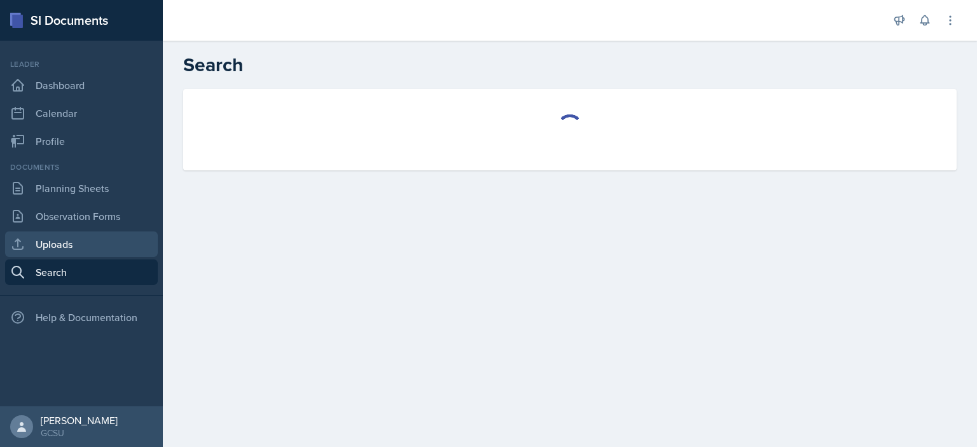
select select "all"
select select "1"
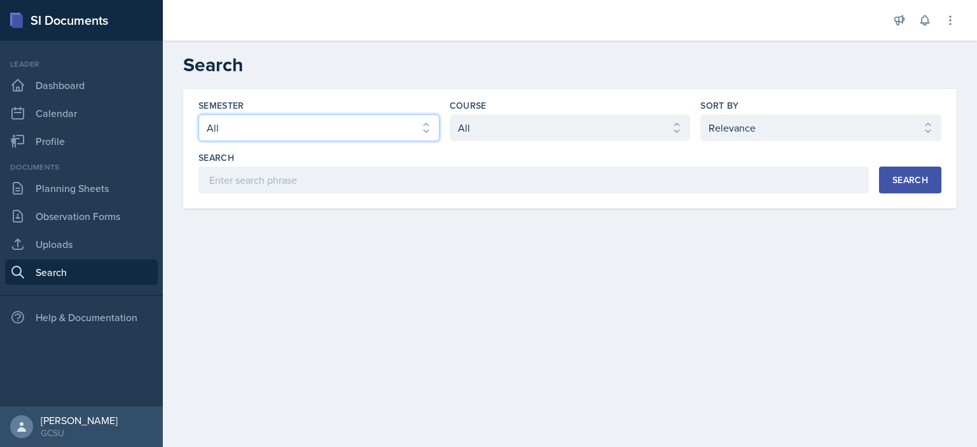
click at [389, 133] on select "Select semester All Fall 2025 Spring 2025 Fall 2024 Spring 2024 Fall 2023 Sprin…" at bounding box center [318, 127] width 241 height 27
select select "838c426c-7ba8-4b05-94c8-22f19dd4c5cc"
click at [198, 114] on select "Select semester All Fall 2025 Spring 2025 Fall 2024 Spring 2024 Fall 2023 Sprin…" at bounding box center [318, 127] width 241 height 27
click at [753, 131] on select "Select sort by Relevance Document Date (Asc) Document Date (Desc)" at bounding box center [820, 127] width 241 height 27
click at [637, 124] on select "Select course All ACCT 3101 ACCT 3102 ASTR 1000 BIOL 1100 BIOL 1107 BIOL 1108 B…" at bounding box center [570, 127] width 241 height 27
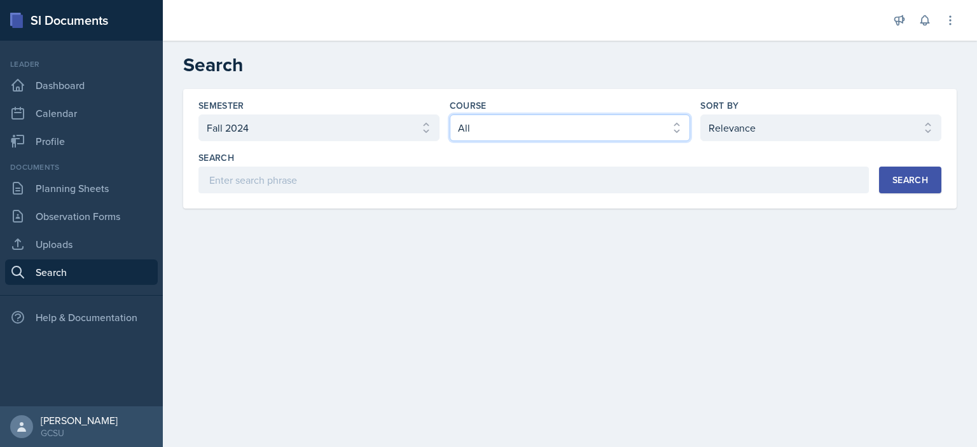
select select "36541d13-729a-45ef-a9cb-922687840166"
click at [450, 114] on select "Select course All ACCT 3101 ACCT 3102 ASTR 1000 BIOL 1100 BIOL 1107 BIOL 1108 B…" at bounding box center [570, 127] width 241 height 27
click at [903, 175] on div "Search" at bounding box center [910, 180] width 36 height 10
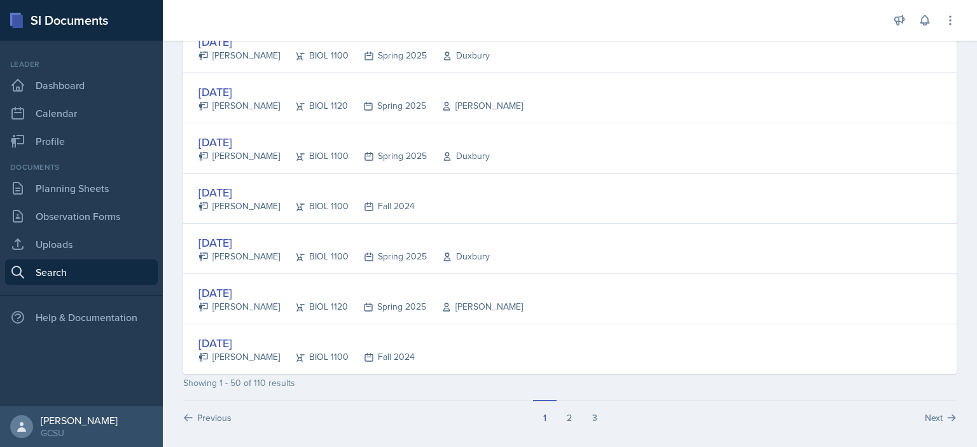
scroll to position [2391, 0]
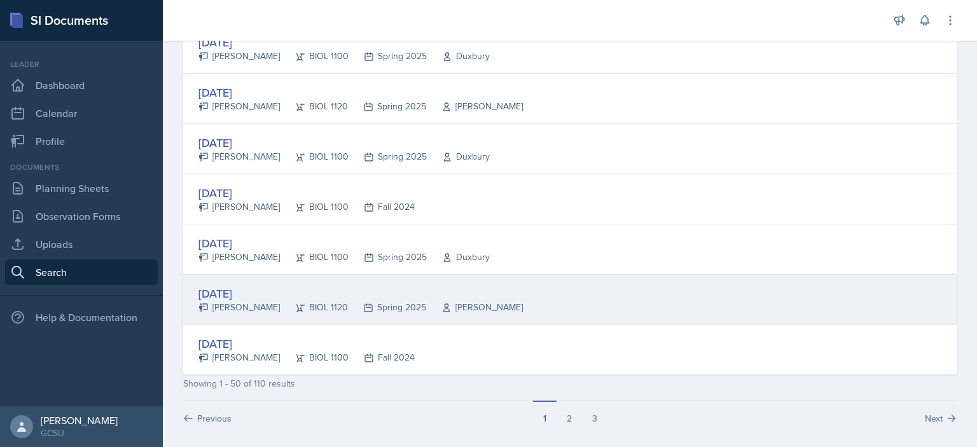
click at [219, 287] on div "[DATE]" at bounding box center [360, 293] width 324 height 17
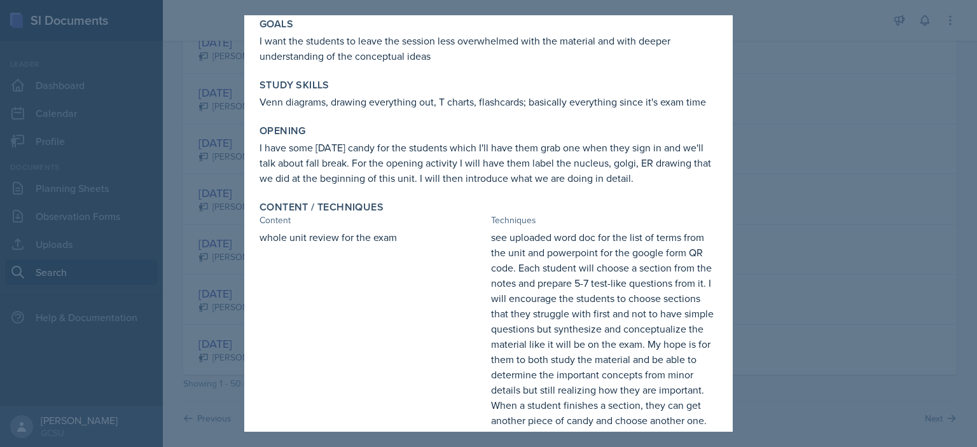
scroll to position [0, 0]
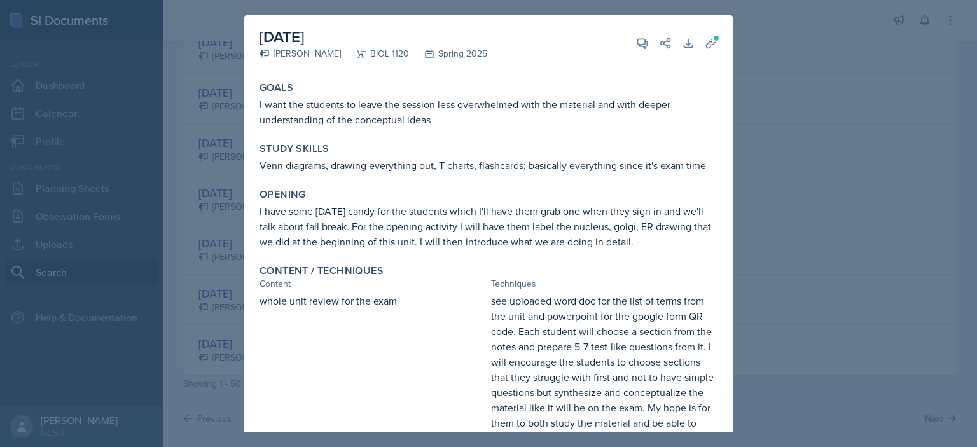
click at [787, 71] on div at bounding box center [488, 223] width 977 height 447
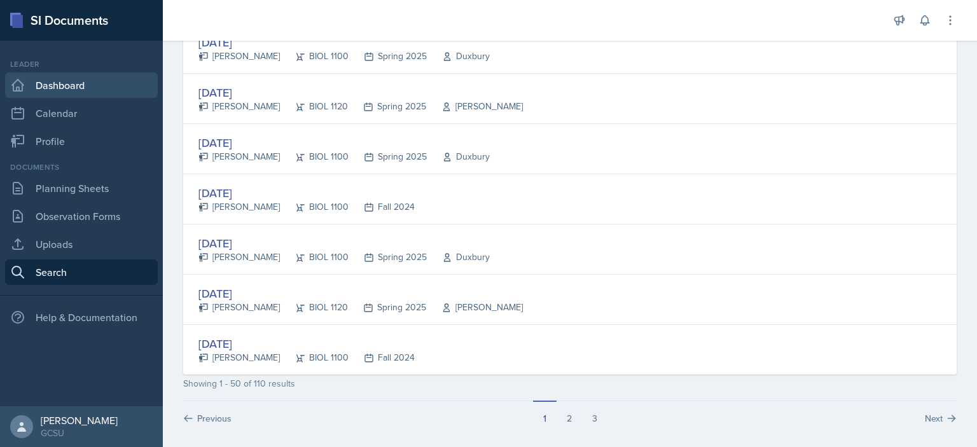
click at [68, 76] on link "Dashboard" at bounding box center [81, 85] width 153 height 25
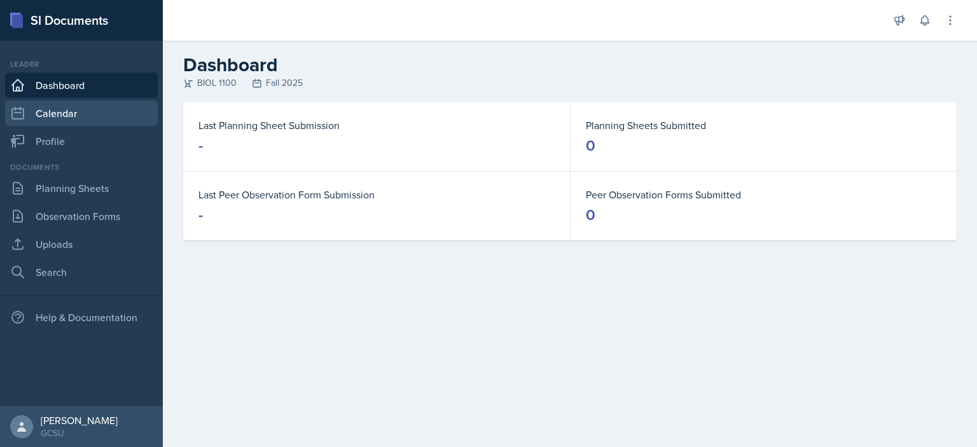
click at [51, 114] on link "Calendar" at bounding box center [81, 113] width 153 height 25
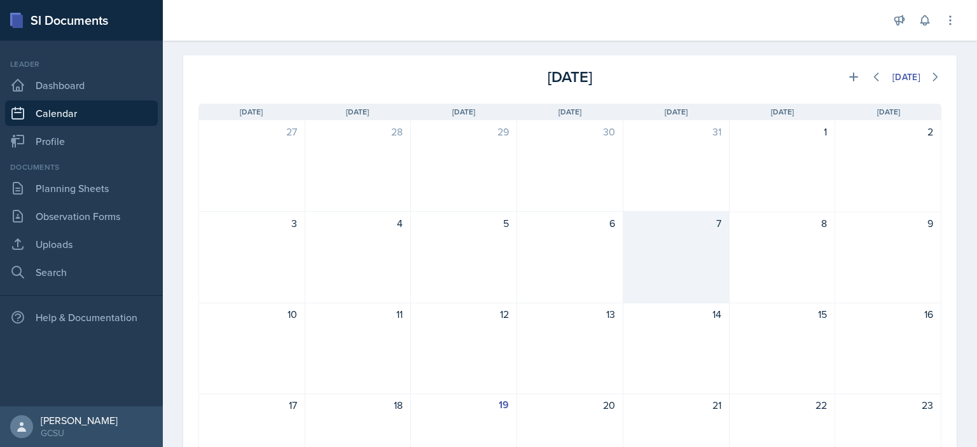
scroll to position [58, 0]
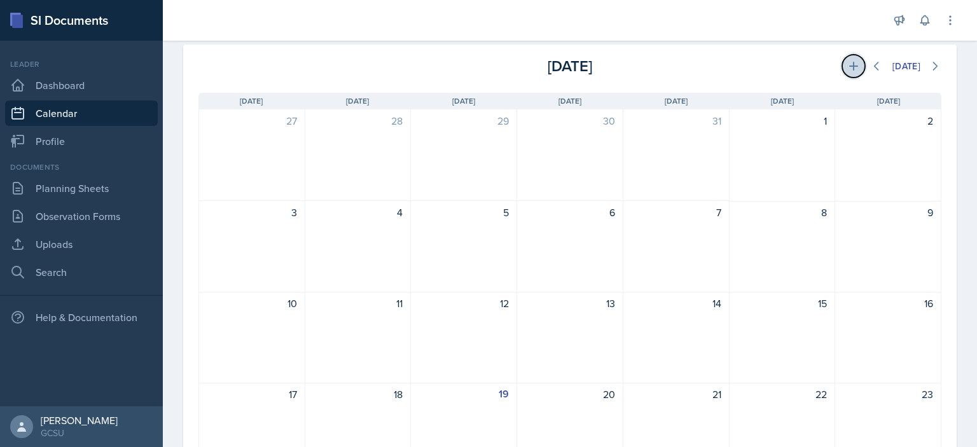
click at [847, 63] on icon at bounding box center [853, 66] width 13 height 13
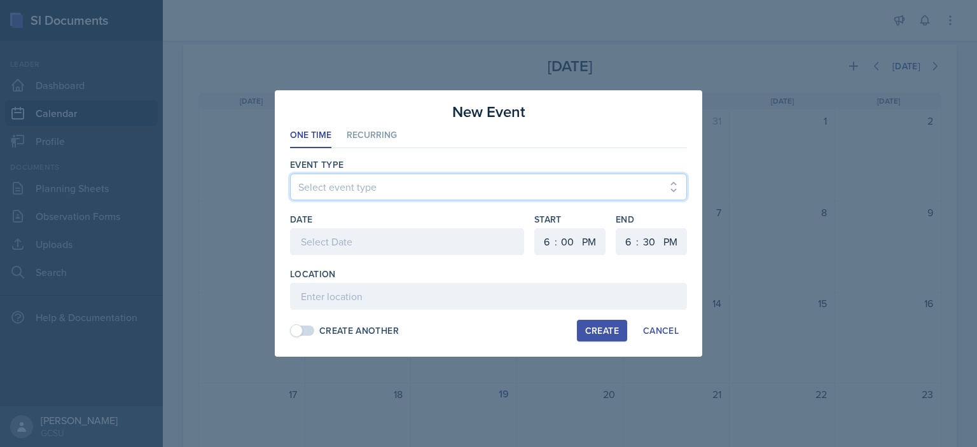
click at [375, 185] on select "Select event type Leader Training New Calendar Event SI Session" at bounding box center [488, 187] width 397 height 27
select select "700c1d41-4793-48d3-8616-e09499dfb71d"
click at [290, 174] on select "Select event type Leader Training New Calendar Event SI Session" at bounding box center [488, 187] width 397 height 27
click at [378, 136] on li "Recurring" at bounding box center [372, 135] width 50 height 25
click at [377, 186] on select "Select Event Type Leader Training New Calendar Event SI Session" at bounding box center [488, 187] width 397 height 27
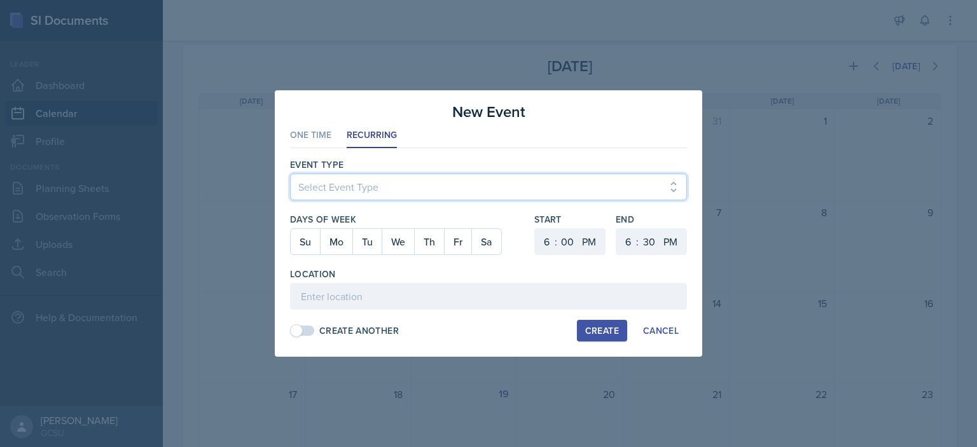
select select "700c1d41-4793-48d3-8616-e09499dfb71d"
click at [290, 174] on select "Select Event Type Leader Training New Calendar Event SI Session" at bounding box center [488, 187] width 397 height 27
click at [337, 242] on button "Mo" at bounding box center [336, 241] width 32 height 25
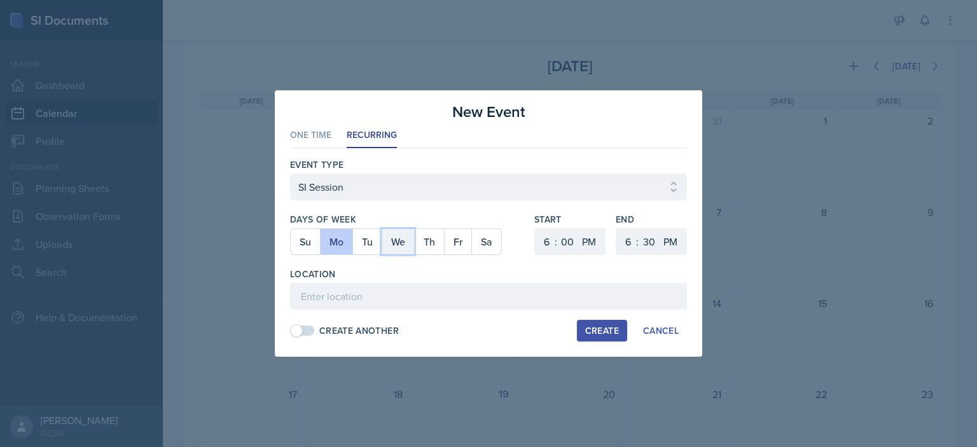
click at [397, 241] on button "We" at bounding box center [398, 241] width 32 height 25
click at [566, 241] on select "00 05 10 15 20 25 30 35 40 45 50 55" at bounding box center [567, 241] width 20 height 27
click at [544, 246] on select "1 2 3 4 5 6 7 8 9 10 11 12" at bounding box center [545, 241] width 20 height 27
select select "5"
click at [535, 228] on select "1 2 3 4 5 6 7 8 9 10 11 12" at bounding box center [545, 241] width 20 height 27
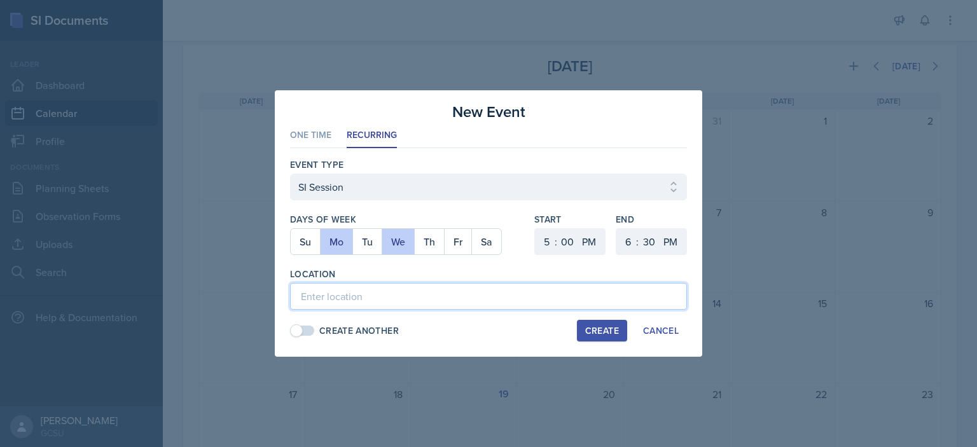
click at [471, 299] on input at bounding box center [488, 296] width 397 height 27
type input "A&S 136"
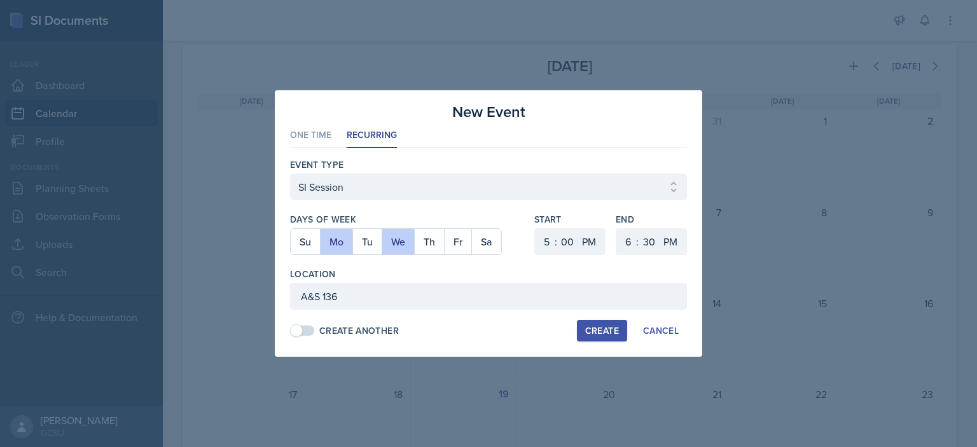
click at [613, 335] on div "Create" at bounding box center [602, 331] width 34 height 10
select select
select select "6"
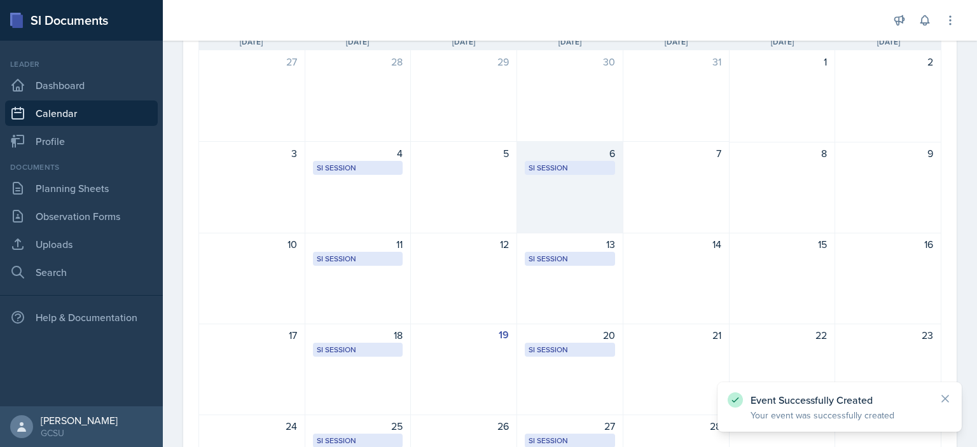
scroll to position [118, 0]
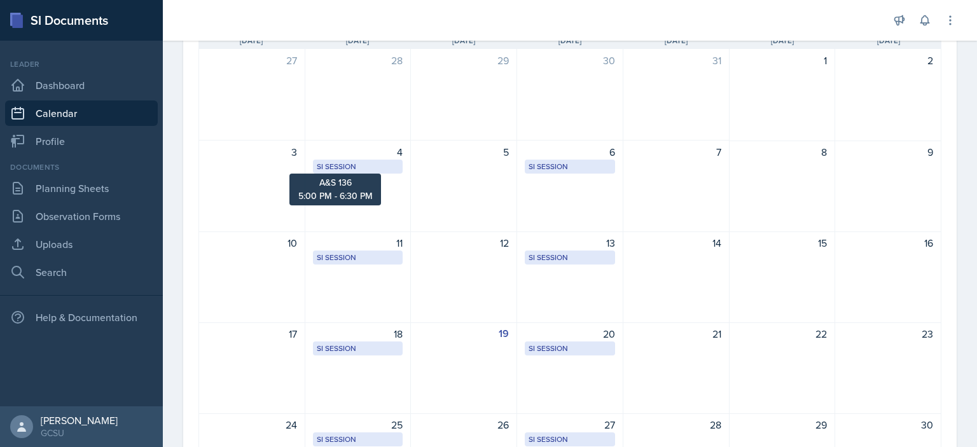
drag, startPoint x: 364, startPoint y: 162, endPoint x: 333, endPoint y: 167, distance: 31.5
click at [333, 167] on div "SI Session" at bounding box center [358, 166] width 83 height 11
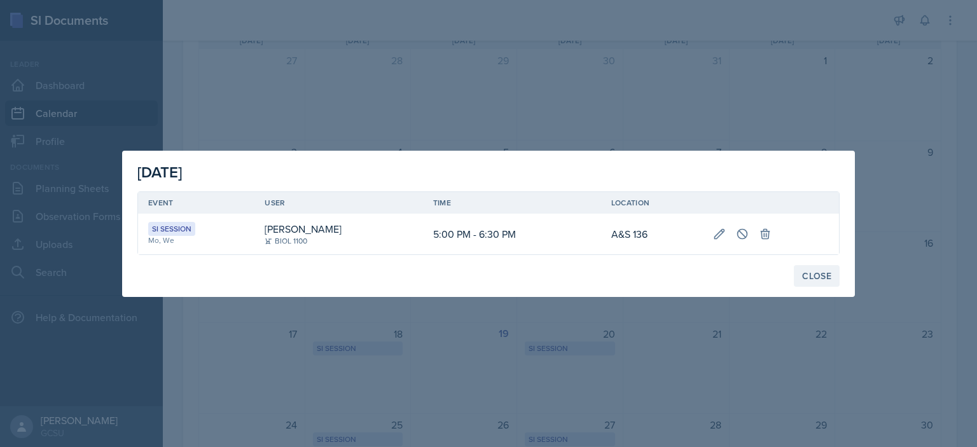
click at [815, 279] on div "Close" at bounding box center [816, 276] width 29 height 10
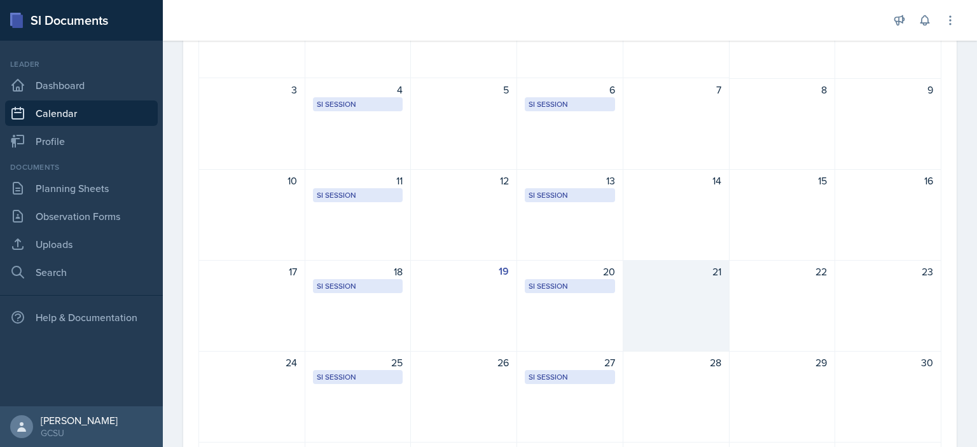
scroll to position [277, 0]
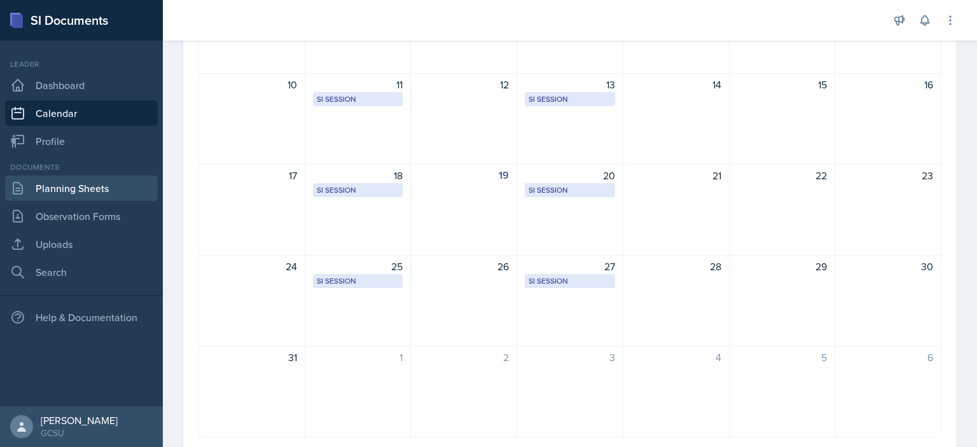
click at [81, 193] on link "Planning Sheets" at bounding box center [81, 188] width 153 height 25
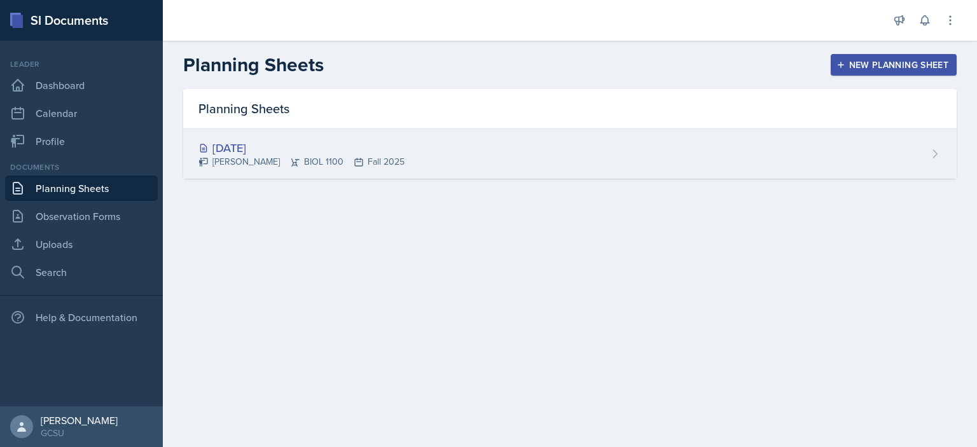
click at [246, 148] on div "[DATE]" at bounding box center [301, 147] width 206 height 17
